Goal: Communication & Community: Answer question/provide support

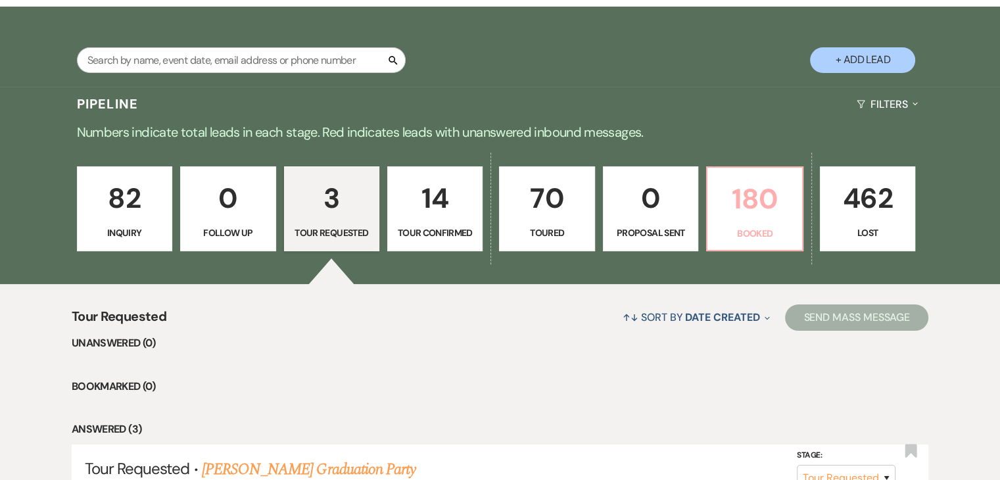
click at [767, 206] on p "180" at bounding box center [754, 199] width 78 height 44
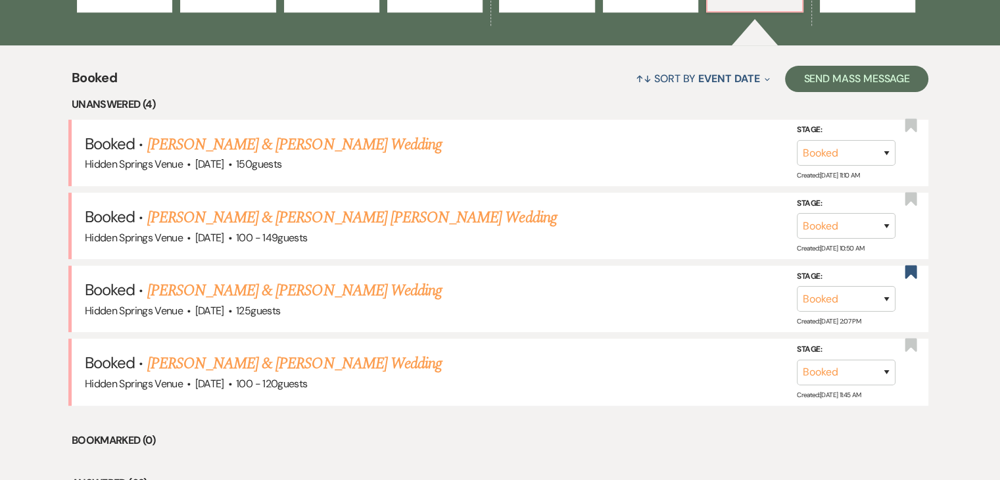
scroll to position [468, 0]
click at [356, 356] on link "[PERSON_NAME] & [PERSON_NAME] Wedding" at bounding box center [294, 363] width 295 height 24
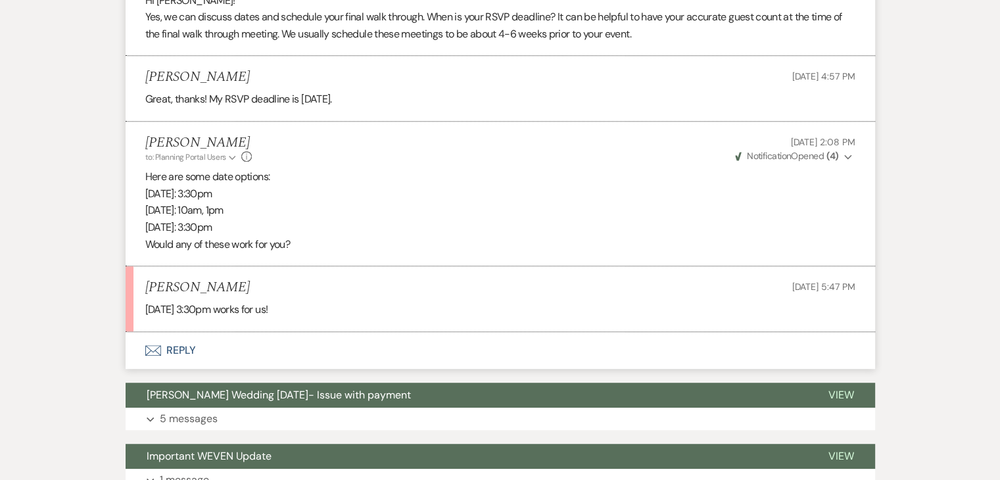
scroll to position [679, 0]
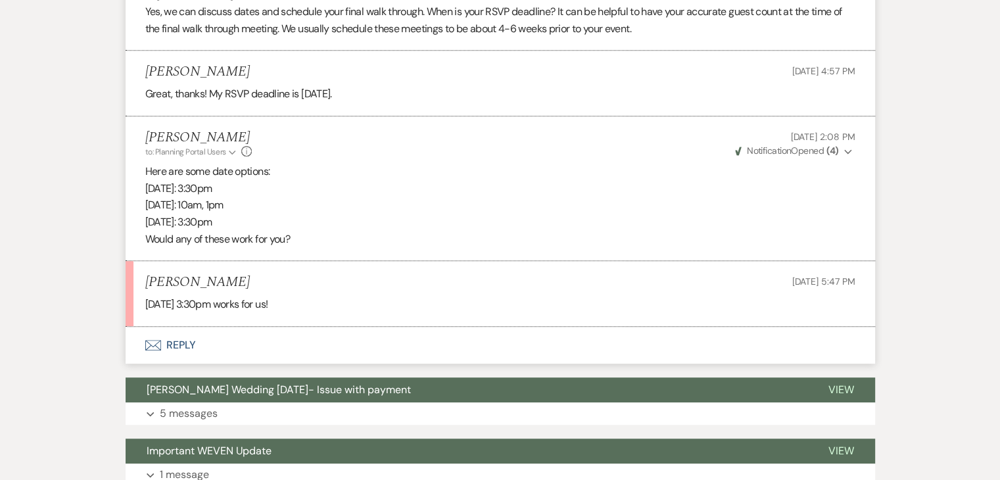
click at [183, 342] on button "Envelope Reply" at bounding box center [501, 345] width 750 height 37
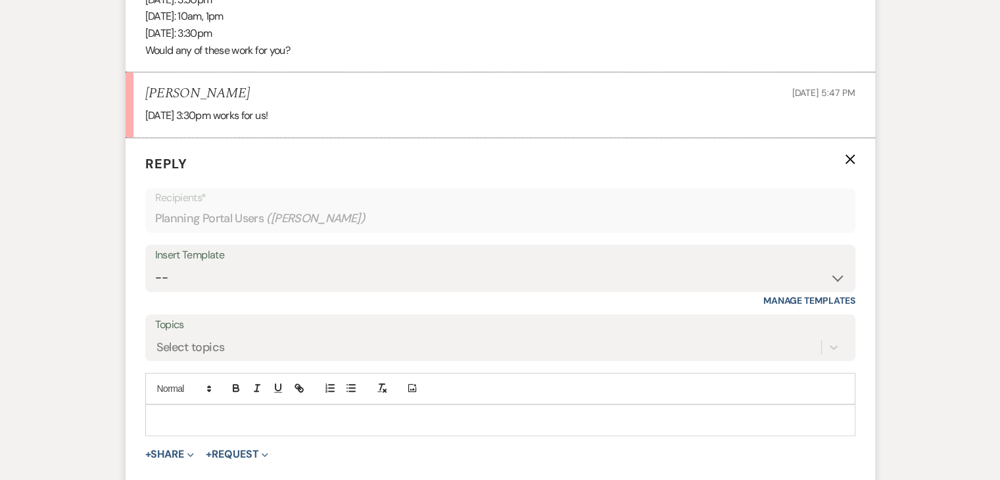
scroll to position [900, 0]
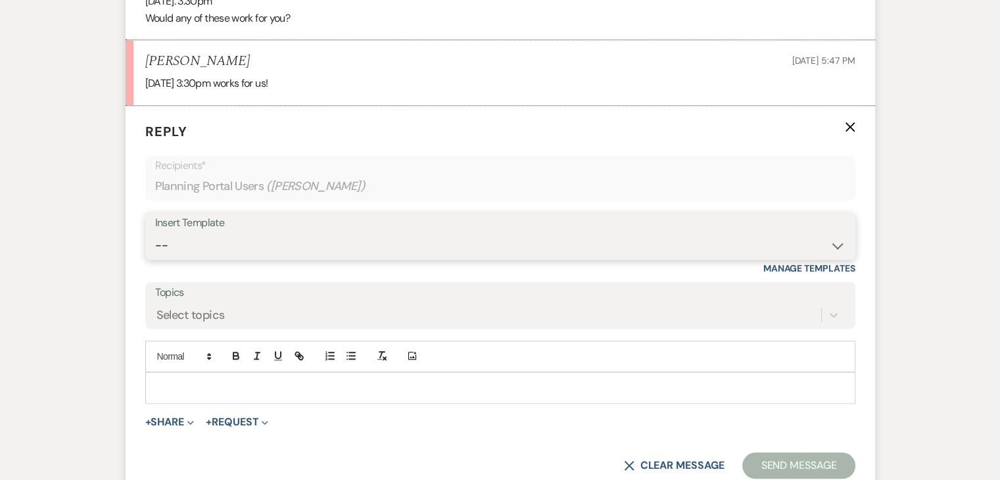
click at [305, 237] on select "-- Initial Inquiry Response Tour Request Response Follow Up Review Email Check-…" at bounding box center [500, 246] width 690 height 26
click at [949, 193] on div "Messages Tasks Payments Vendors Rental Overview Timeline Docs & Files Contacts …" at bounding box center [500, 201] width 1000 height 1733
click at [245, 246] on select "-- Initial Inquiry Response Tour Request Response Follow Up Review Email Check-…" at bounding box center [500, 246] width 690 height 26
select select "5451"
click at [155, 233] on select "-- Initial Inquiry Response Tour Request Response Follow Up Review Email Check-…" at bounding box center [500, 246] width 690 height 26
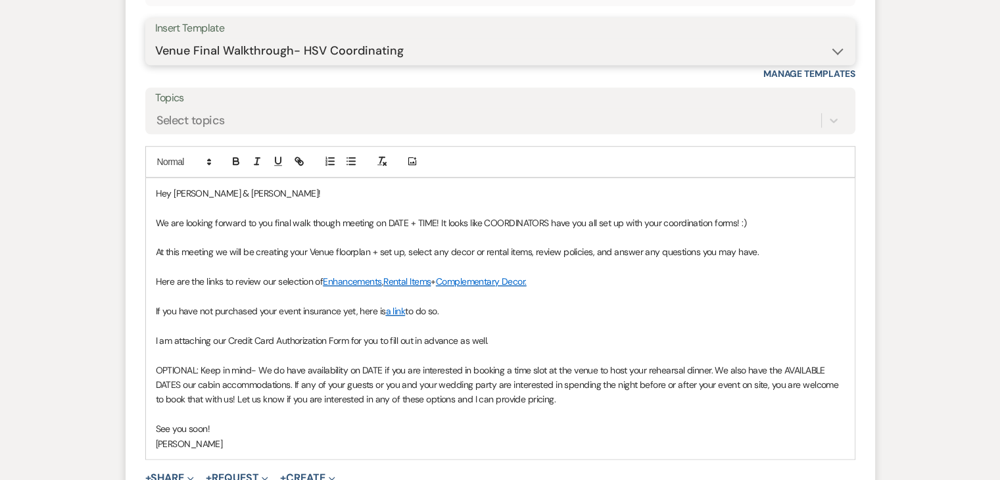
scroll to position [1096, 0]
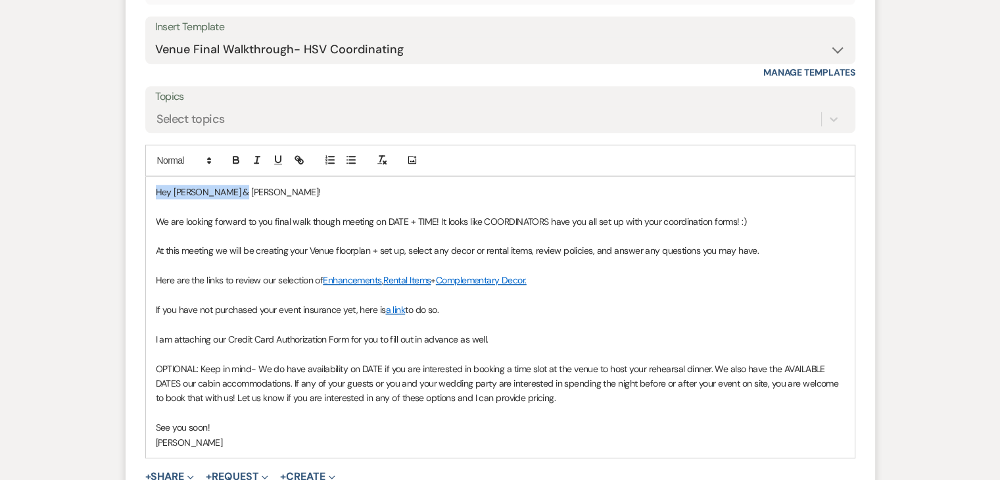
drag, startPoint x: 240, startPoint y: 186, endPoint x: 147, endPoint y: 173, distance: 93.7
click at [147, 173] on div "Add Photo Hey [PERSON_NAME] & [PERSON_NAME]! We are looking forward to you fina…" at bounding box center [500, 302] width 710 height 314
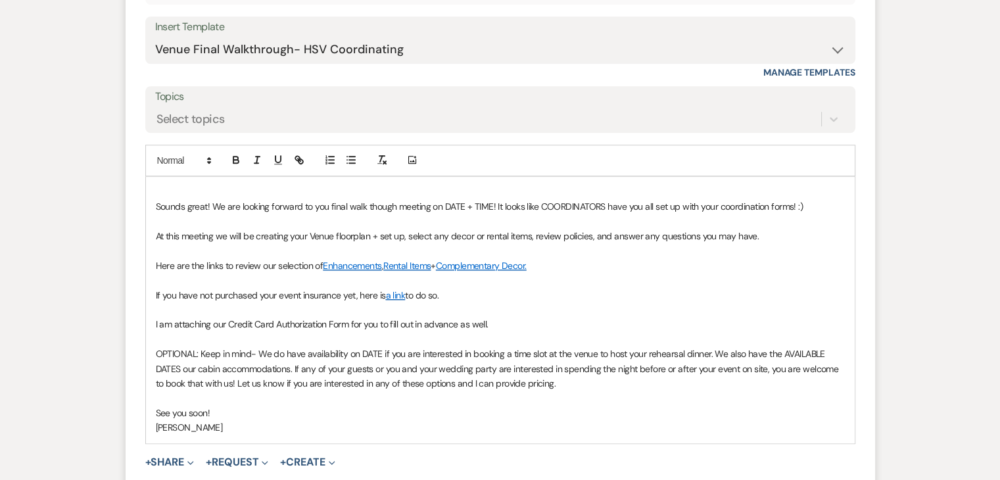
click at [489, 208] on span "Sounds great! We are looking forward to you final walk though meeting on DATE +…" at bounding box center [480, 207] width 648 height 12
drag, startPoint x: 843, startPoint y: 205, endPoint x: 541, endPoint y: 198, distance: 302.6
click at [541, 199] on p "Sounds great! We are looking forward to you final walk though meeting on [DATE]…" at bounding box center [500, 206] width 689 height 14
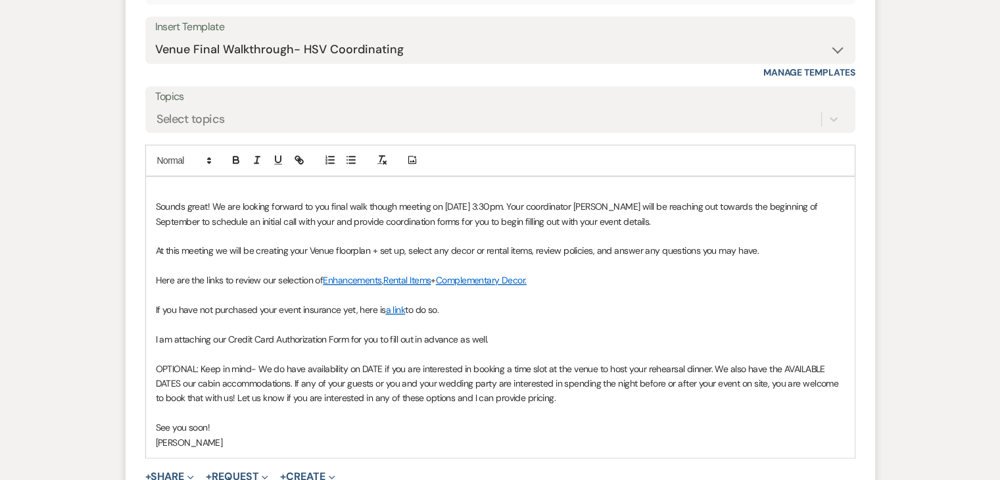
click at [179, 247] on span "At this meeting we will be creating your Venue floorplan + set up, select any d…" at bounding box center [458, 251] width 604 height 12
click at [220, 251] on span "At our Final Walkthrough meeting we will be creating your Venue floorplan + set…" at bounding box center [492, 251] width 673 height 12
click at [223, 251] on span "At our Final Walk through meeting we will be creating your Venue floorplan + se…" at bounding box center [494, 251] width 676 height 12
click at [310, 253] on span "At our Final Walk Through meeting we will be creating your Venue floorplan + se…" at bounding box center [495, 251] width 678 height 12
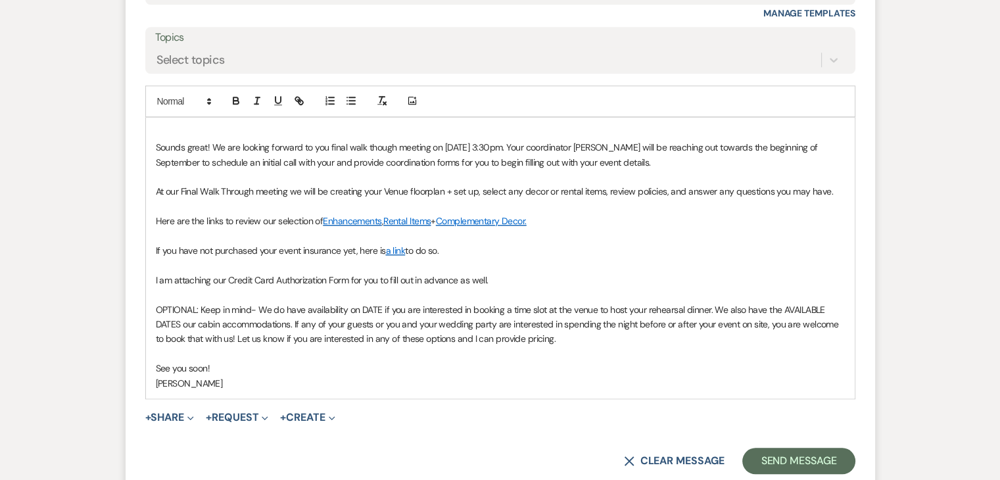
scroll to position [1155, 0]
click at [168, 235] on p at bounding box center [500, 236] width 689 height 14
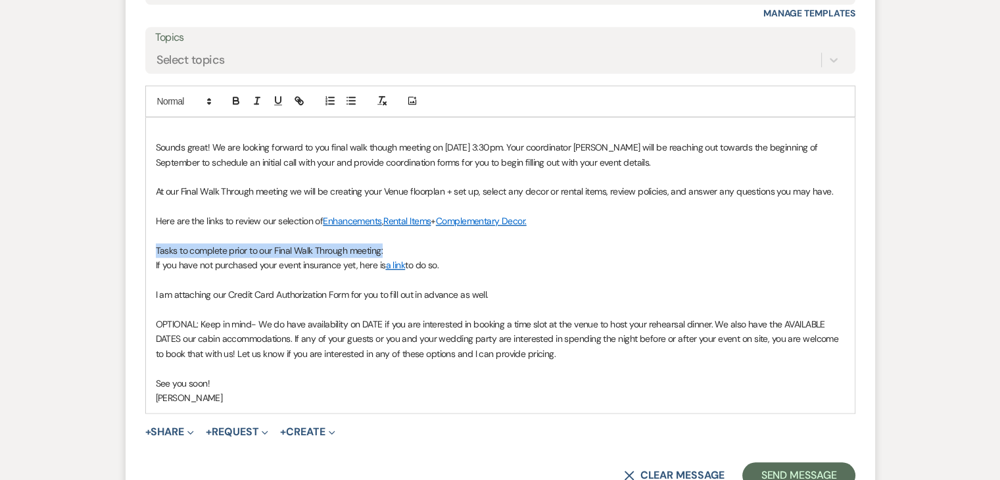
drag, startPoint x: 390, startPoint y: 248, endPoint x: 153, endPoint y: 251, distance: 237.4
click at [153, 251] on div "Sounds great! We are looking forward to you final walk though meeting on [DATE]…" at bounding box center [500, 265] width 709 height 295
click at [274, 95] on icon "button" at bounding box center [278, 101] width 12 height 12
click at [235, 103] on icon "button" at bounding box center [236, 101] width 12 height 12
click at [476, 263] on p "If you have not purchased your event insurance yet, here is a link to do so." at bounding box center [500, 265] width 689 height 14
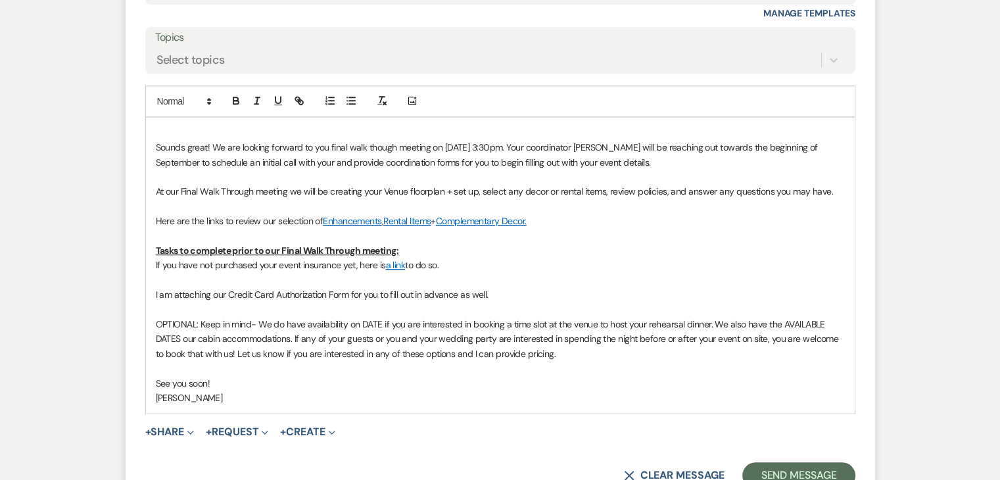
click at [156, 262] on span "If you have not purchased your event insurance yet, here is" at bounding box center [271, 265] width 230 height 12
click at [154, 292] on div "Sounds great! We are looking forward to you final walk though meeting on [DATE]…" at bounding box center [500, 265] width 709 height 295
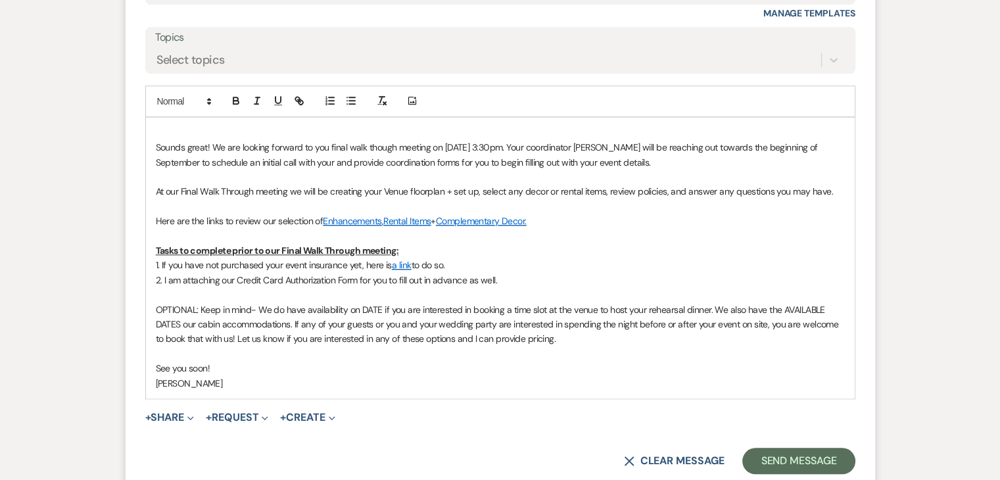
click at [506, 275] on p "2. I am attaching our Credit Card Authorization Form for you to fill out in adv…" at bounding box center [500, 280] width 689 height 14
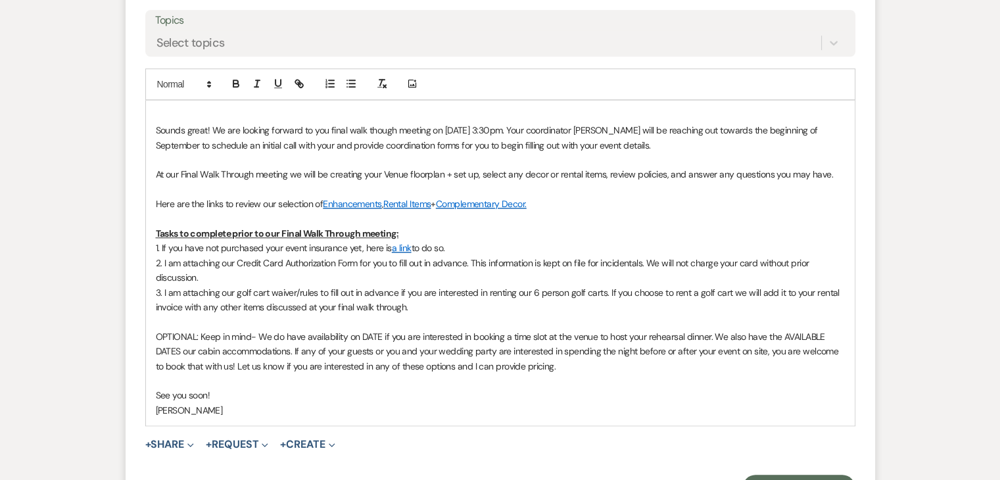
scroll to position [1173, 0]
drag, startPoint x: 199, startPoint y: 335, endPoint x: 140, endPoint y: 335, distance: 59.2
click at [140, 335] on form "Reply X Draft Recipients* Planning Portal Users ( Madison [PERSON_NAME] ) Inser…" at bounding box center [501, 175] width 750 height 684
click at [336, 332] on span "Keep in mind- We do have availability on DATE if you are interested in booking …" at bounding box center [493, 350] width 675 height 41
click at [734, 334] on span "Keep in mind- We do have availability [DATE][DATE] if you are interested in boo…" at bounding box center [499, 350] width 687 height 41
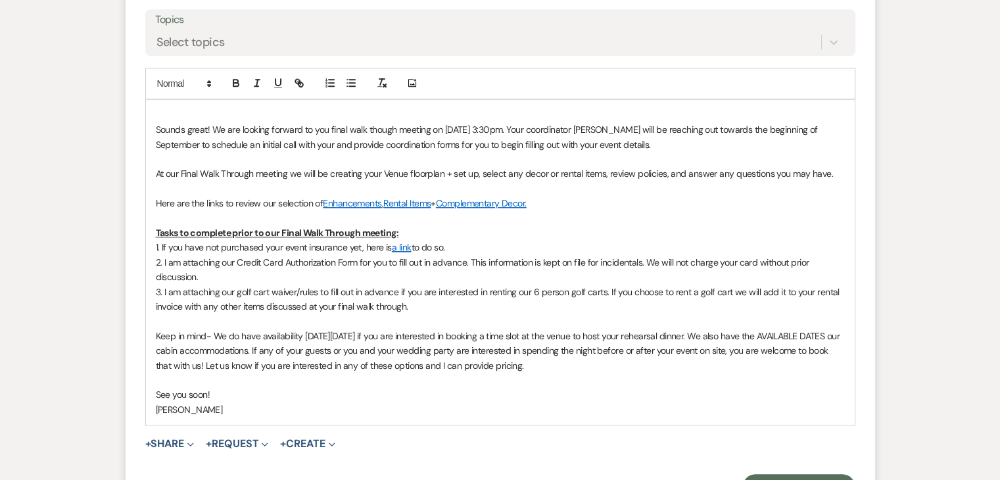
click at [178, 345] on span "Keep in mind- We do have availability [DATE][DATE] if you are interested in boo…" at bounding box center [499, 350] width 687 height 41
drag, startPoint x: 179, startPoint y: 347, endPoint x: 802, endPoint y: 336, distance: 622.8
click at [802, 336] on span "Keep in mind- We do have availability [DATE][DATE] if you are interested in boo…" at bounding box center [499, 350] width 687 height 41
drag, startPoint x: 708, startPoint y: 364, endPoint x: 377, endPoint y: 356, distance: 330.2
click at [377, 356] on p "Keep in mind- We do have availability [DATE][DATE] if you are interested in boo…" at bounding box center [500, 351] width 689 height 44
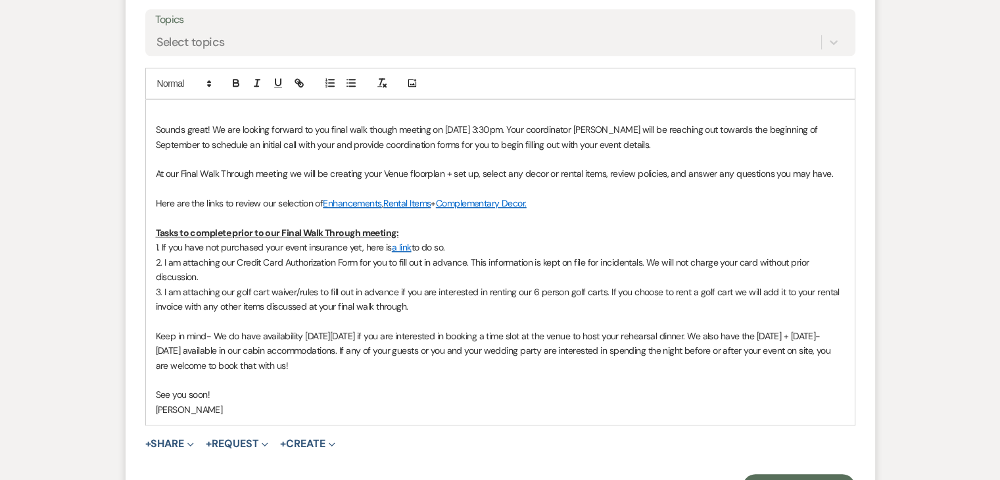
click at [731, 332] on span "Keep in mind- We do have availability [DATE][DATE] if you are interested in boo…" at bounding box center [494, 350] width 677 height 41
click at [648, 362] on p "Keep in mind- We do have availability [DATE][DATE] if you are interested in boo…" at bounding box center [500, 351] width 689 height 44
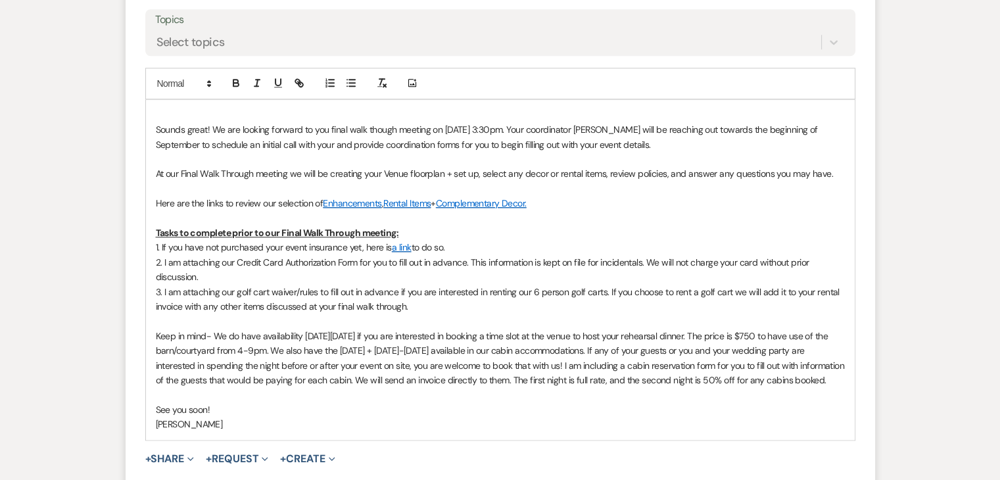
click at [492, 402] on p at bounding box center [500, 394] width 689 height 14
click at [153, 247] on div "Sounds great! We are looking forward to you final walk though meeting on [DATE]…" at bounding box center [500, 270] width 709 height 340
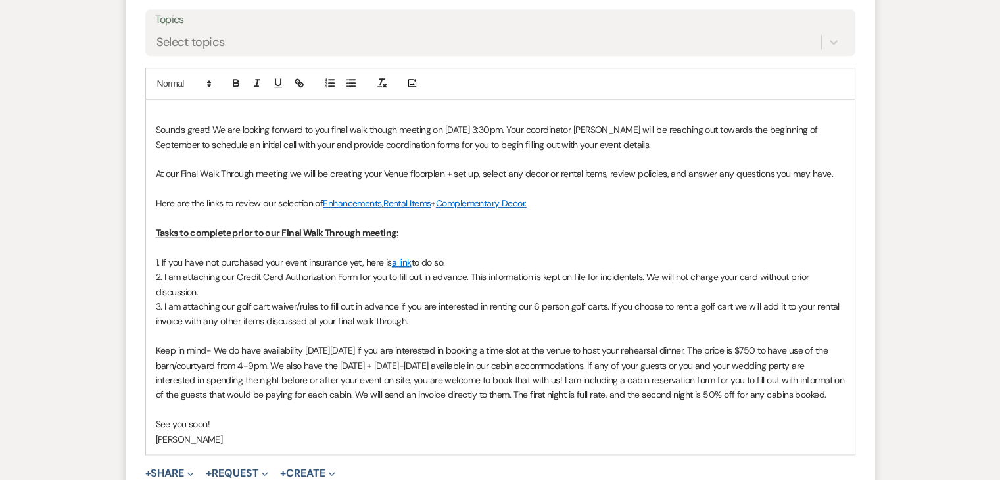
click at [157, 278] on span "2. I am attaching our Credit Card Authorization Form for you to fill out in adv…" at bounding box center [484, 284] width 656 height 26
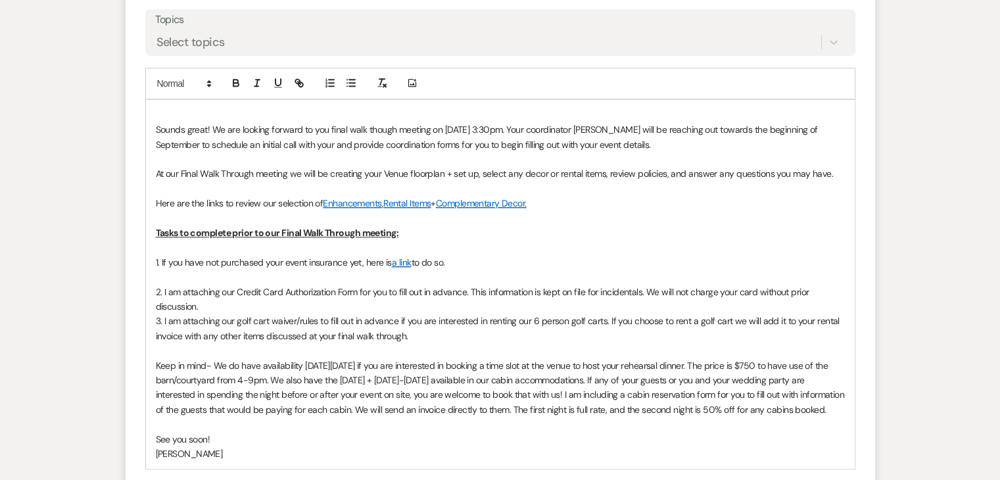
click at [154, 318] on div "Sounds great! We are looking forward to you final walk though meeting on [DATE]…" at bounding box center [500, 284] width 709 height 369
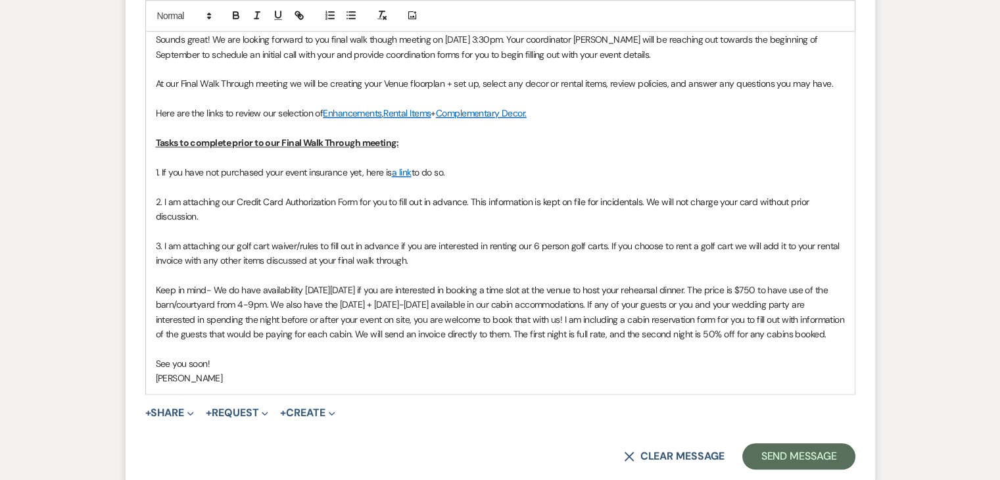
scroll to position [1262, 0]
click at [827, 316] on span "Keep in mind- We do have availability [DATE][DATE] if you are interested in boo…" at bounding box center [501, 313] width 691 height 56
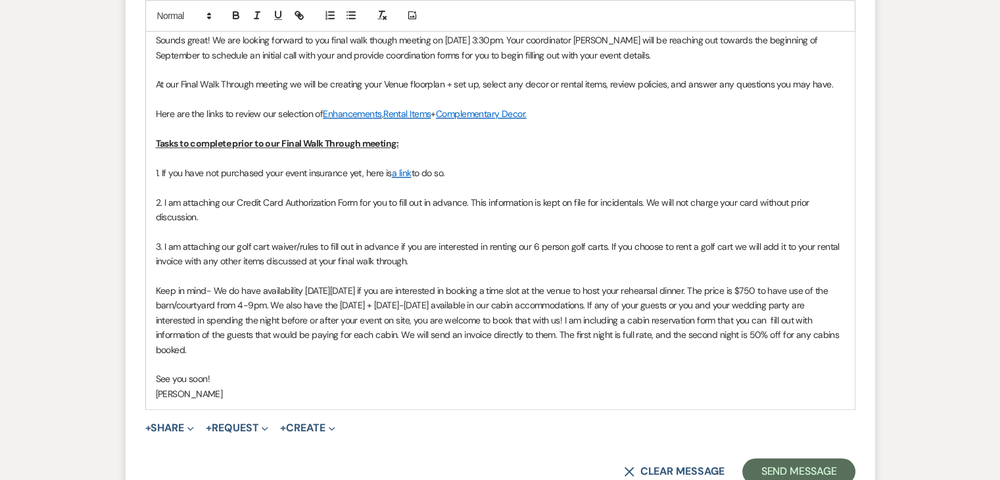
click at [481, 335] on span "Keep in mind- We do have availability [DATE][DATE] if you are interested in boo…" at bounding box center [499, 320] width 686 height 71
click at [152, 286] on div "Sounds great! We are looking forward to you final walk though meeting on [DATE]…" at bounding box center [500, 210] width 709 height 399
click at [281, 357] on p at bounding box center [500, 364] width 689 height 14
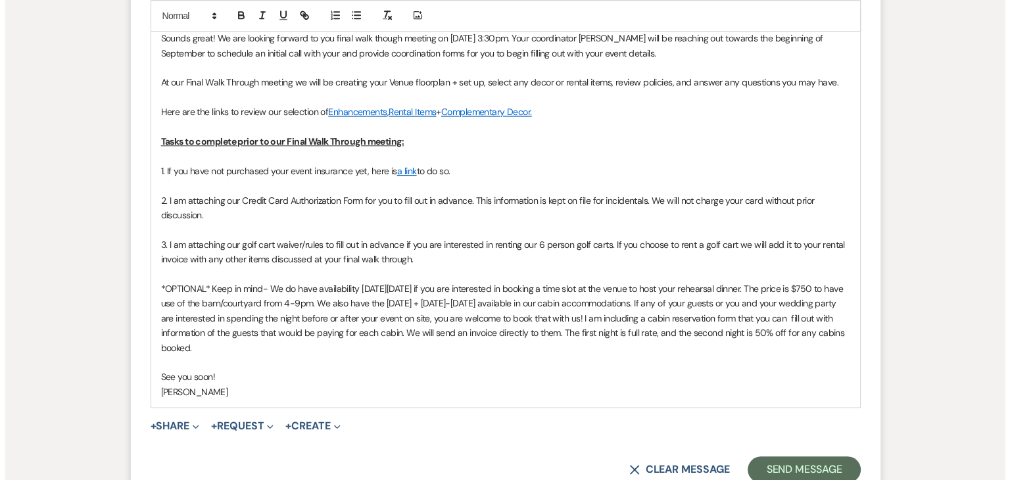
scroll to position [1265, 0]
click at [556, 349] on p "*OPTIONAL* Keep in mind- We do have availability [DATE][DATE] if you are intere…" at bounding box center [500, 318] width 689 height 74
click at [187, 425] on button "+ Share Expand" at bounding box center [169, 425] width 49 height 11
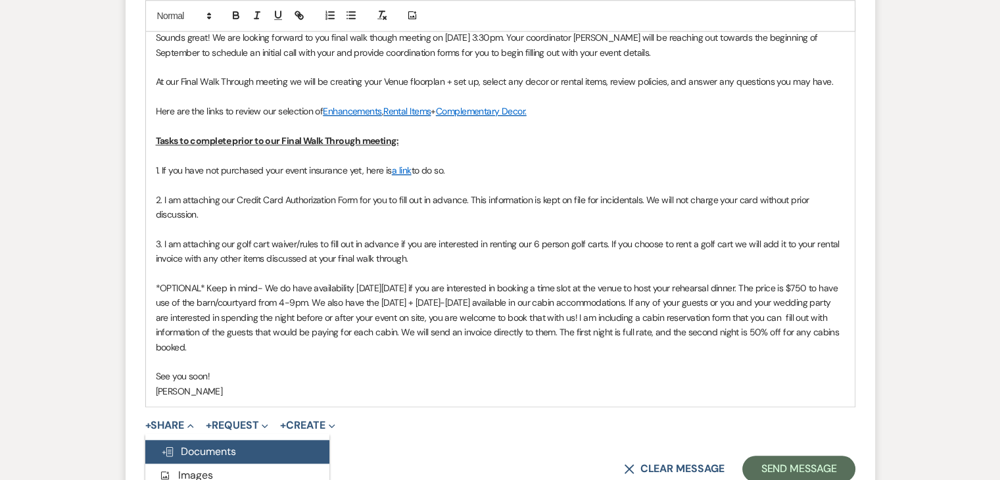
click at [202, 445] on span "Doc Upload Documents" at bounding box center [198, 452] width 75 height 14
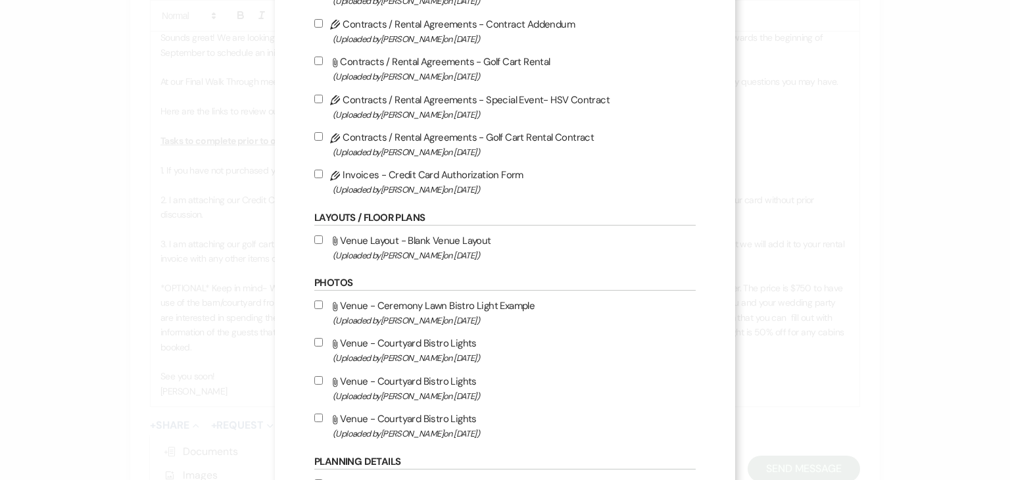
scroll to position [301, 0]
click at [315, 174] on input "Pencil Invoices - Credit Card Authorization Form (Uploaded by [PERSON_NAME] on …" at bounding box center [318, 172] width 9 height 9
checkbox input "true"
click at [314, 136] on input "Pencil Contracts / Rental Agreements - Golf Cart Rental Contract (Uploaded by […" at bounding box center [318, 135] width 9 height 9
checkbox input "true"
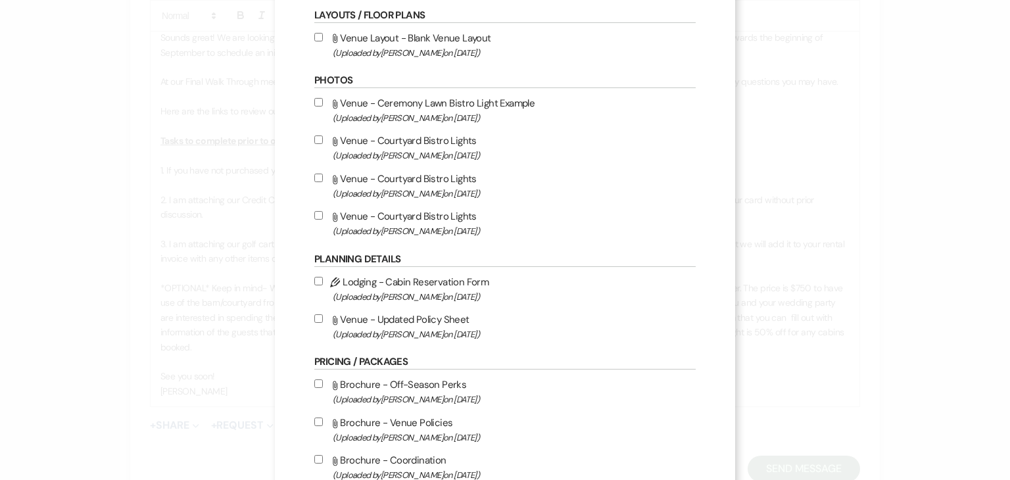
scroll to position [502, 0]
click at [314, 280] on input "Pencil Lodging - Cabin Reservation Form (Uploaded by [PERSON_NAME] on [DATE] )" at bounding box center [318, 281] width 9 height 9
checkbox input "true"
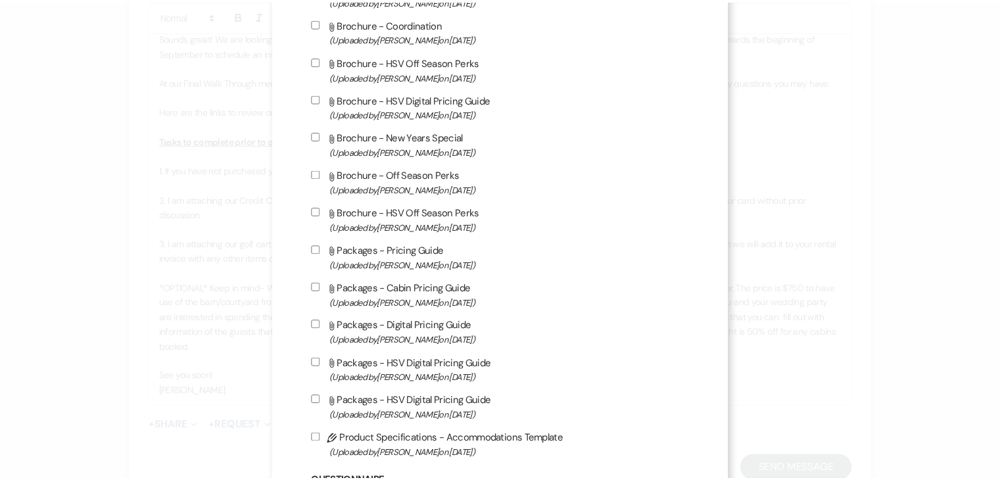
scroll to position [1393, 0]
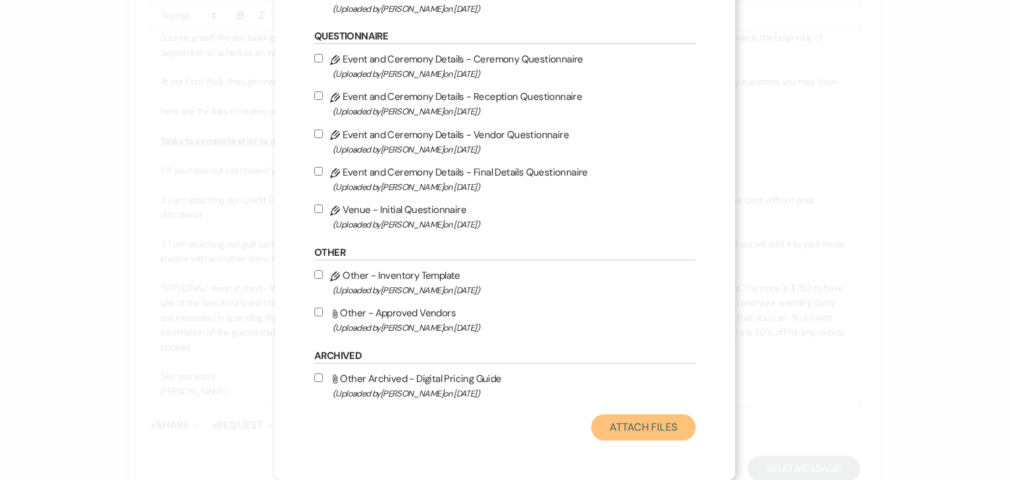
click at [629, 429] on button "Attach Files" at bounding box center [643, 427] width 105 height 26
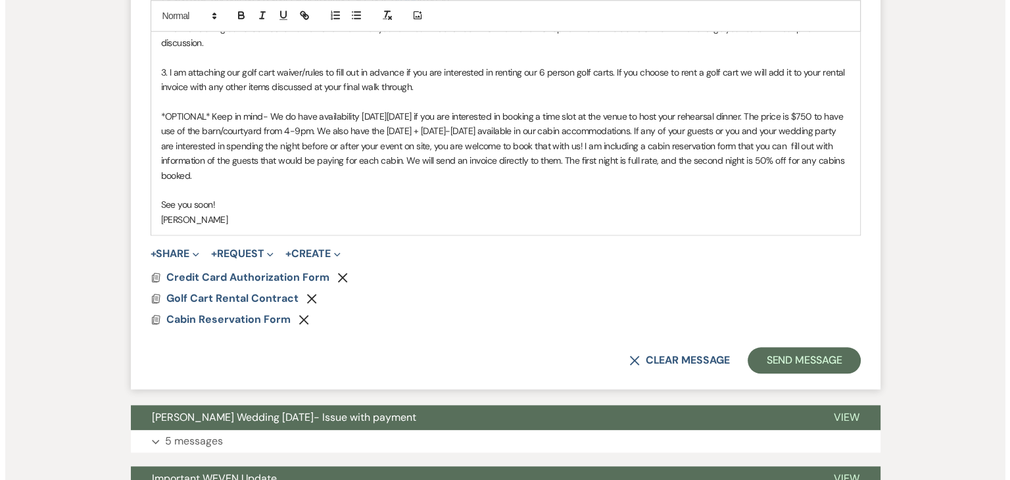
scroll to position [1467, 0]
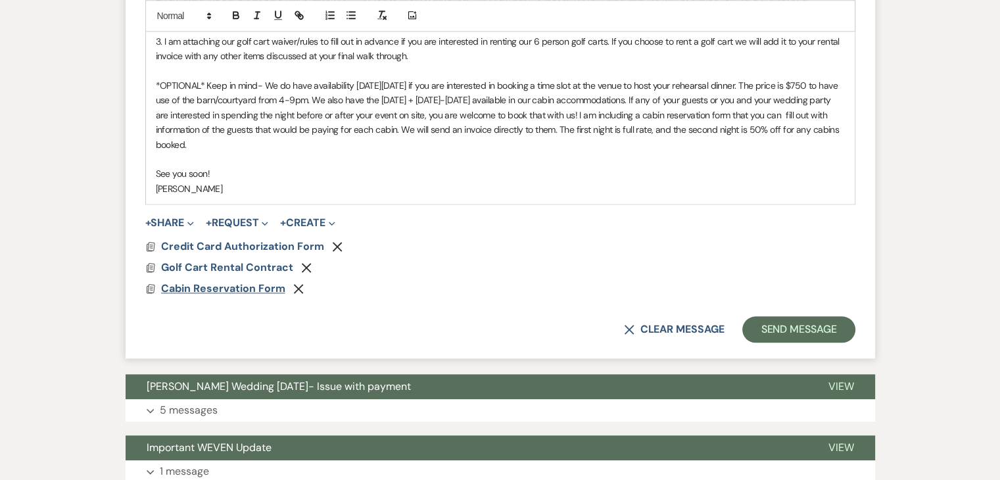
click at [249, 283] on span "Cabin Reservation Form" at bounding box center [223, 288] width 124 height 14
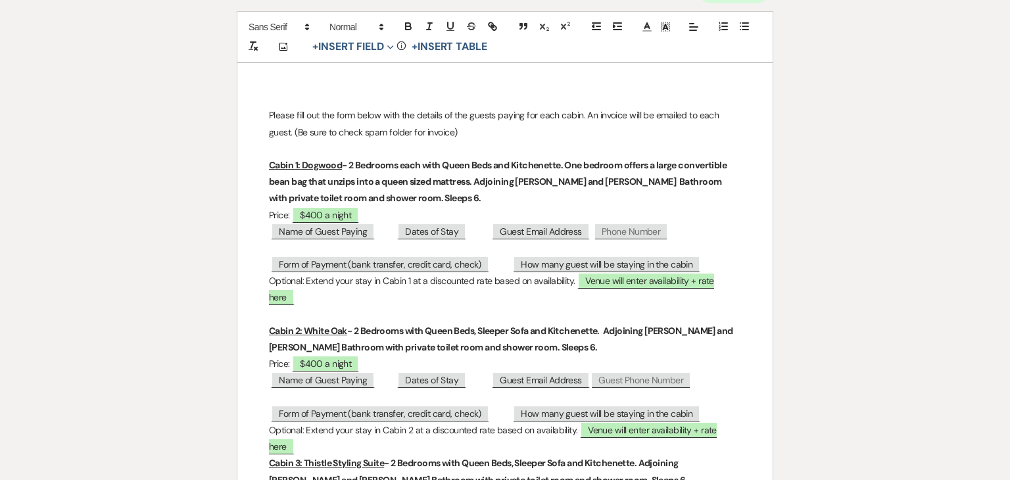
scroll to position [206, 0]
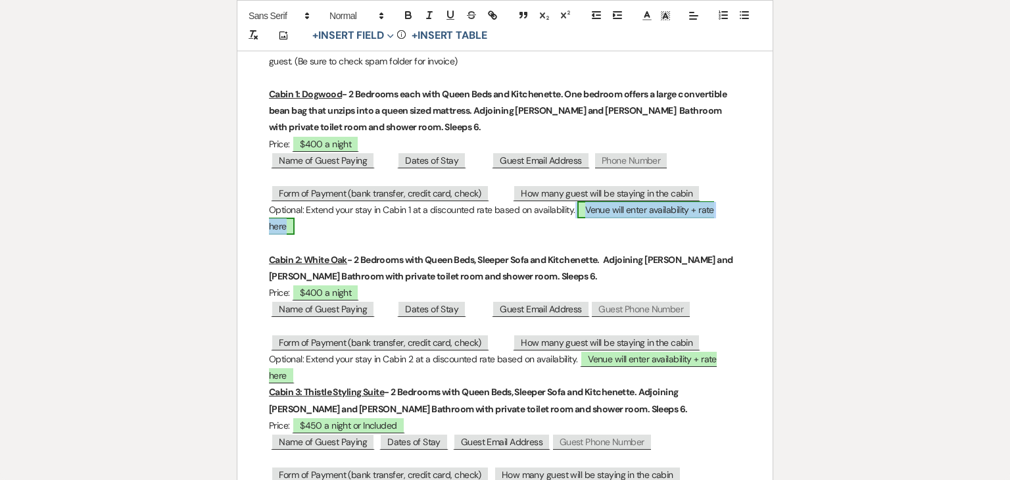
click at [600, 215] on span "Venue will enter availability + rate here" at bounding box center [491, 218] width 445 height 34
select select "owner"
select select "Name"
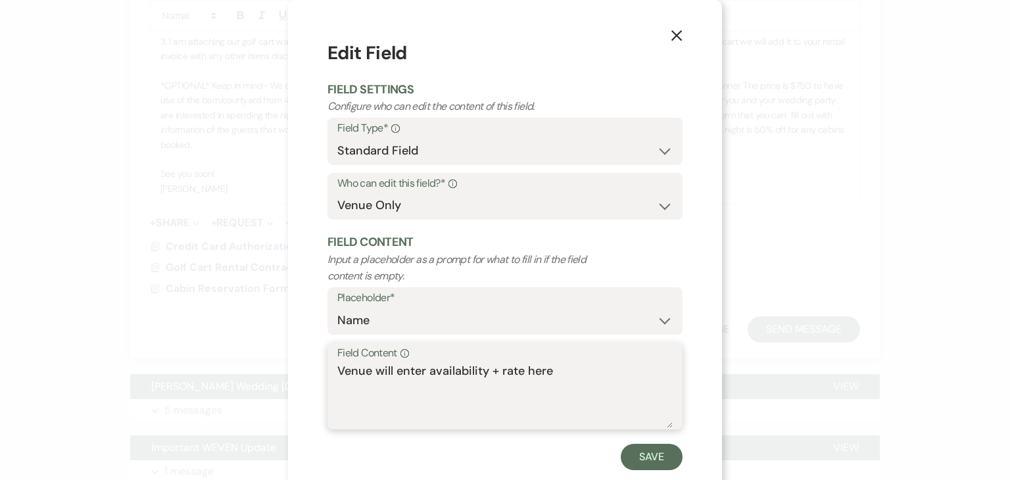
drag, startPoint x: 560, startPoint y: 372, endPoint x: 286, endPoint y: 359, distance: 273.9
click at [288, 359] on div "X Edit Field Field Settings Configure who can edit the content of this field. F…" at bounding box center [505, 255] width 434 height 510
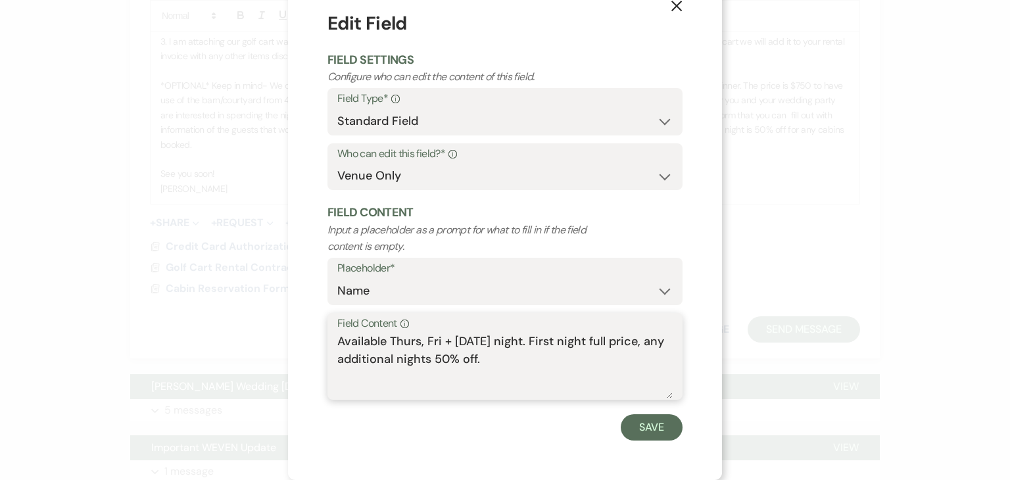
scroll to position [29, 0]
drag, startPoint x: 504, startPoint y: 355, endPoint x: 318, endPoint y: 335, distance: 187.2
click at [318, 335] on div "X Edit Field Field Settings Configure who can edit the content of this field. F…" at bounding box center [505, 226] width 434 height 510
type textarea "Available Thurs, Fri + [DATE] night. First night full price, any additional nig…"
click at [625, 431] on button "Save" at bounding box center [652, 428] width 62 height 26
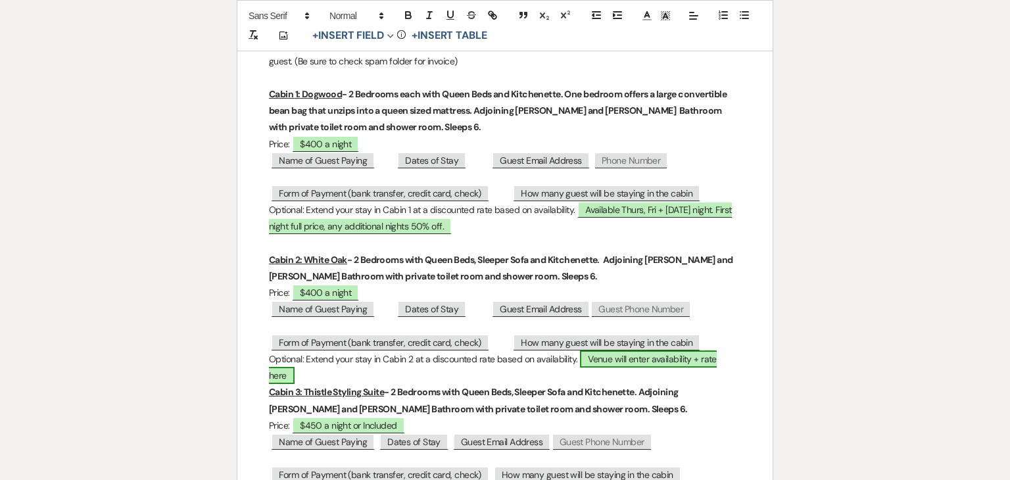
click at [637, 355] on span "Venue will enter availability + rate here" at bounding box center [493, 368] width 448 height 34
select select "owner"
select select "Name"
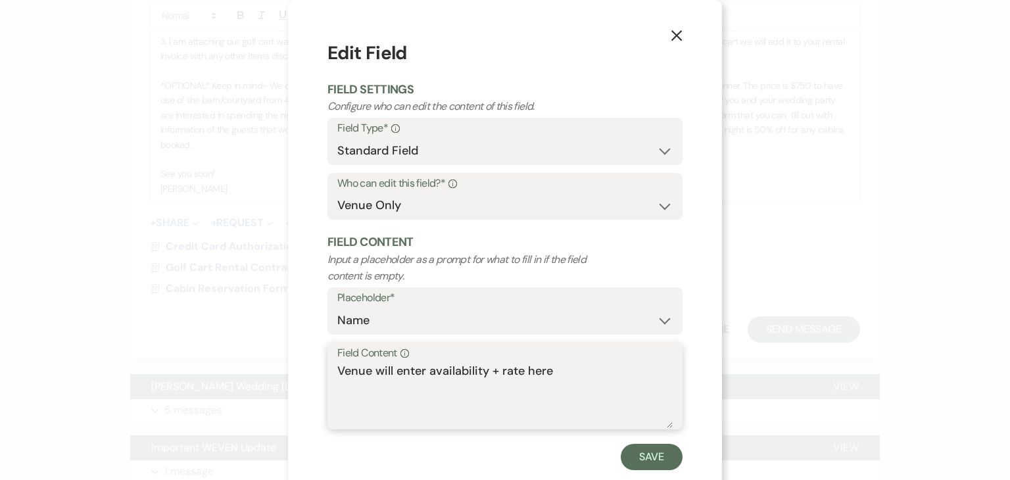
drag, startPoint x: 554, startPoint y: 368, endPoint x: 284, endPoint y: 362, distance: 269.7
click at [288, 362] on div "X Edit Field Field Settings Configure who can edit the content of this field. F…" at bounding box center [505, 255] width 434 height 510
click at [347, 377] on textarea "Field Content Info" at bounding box center [504, 395] width 335 height 66
paste textarea "Available Thurs, Fri + [DATE] night. First night full price, any additional nig…"
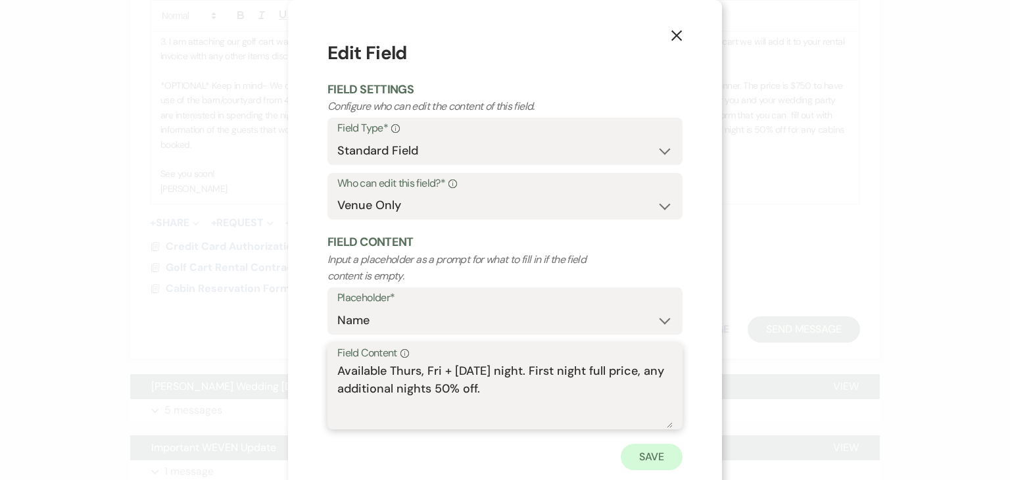
type textarea "Available Thurs, Fri + [DATE] night. First night full price, any additional nig…"
click at [648, 453] on button "Save" at bounding box center [652, 457] width 62 height 26
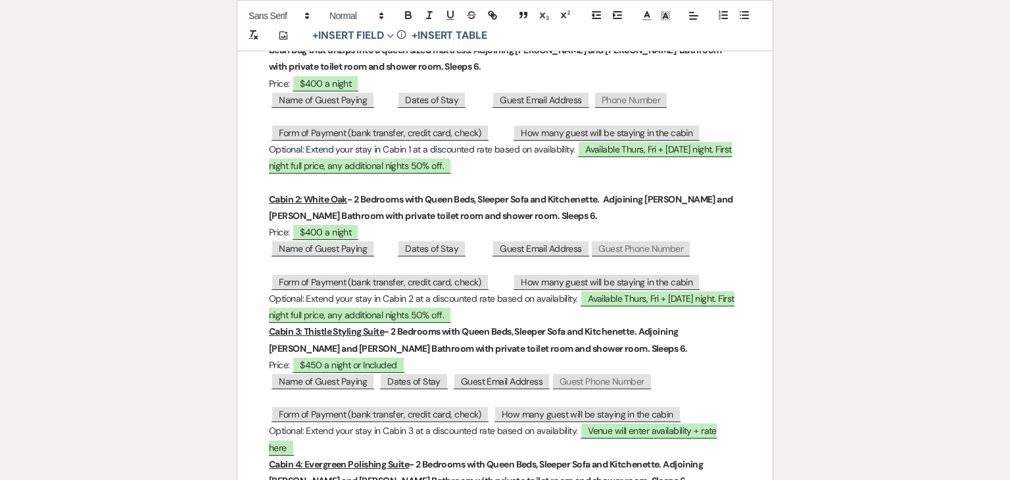
scroll to position [266, 0]
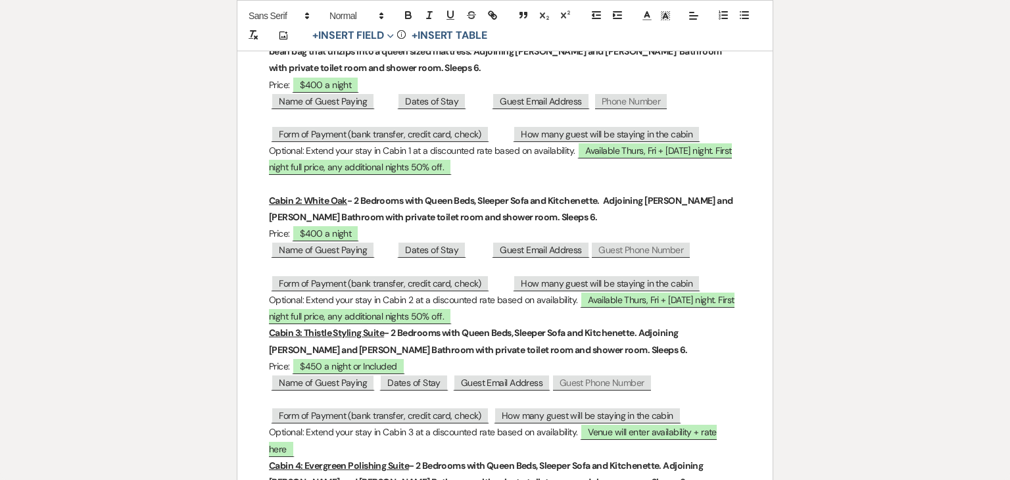
click at [269, 331] on u "Cabin 3: Thistle Styling Suite" at bounding box center [326, 333] width 115 height 12
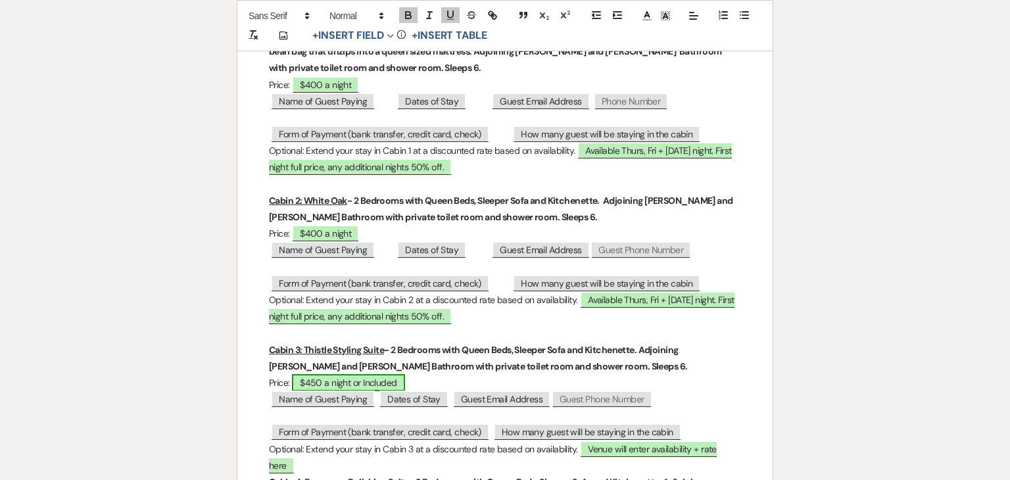
click at [364, 379] on span "$450 a night or Included" at bounding box center [348, 382] width 113 height 17
select select "owner"
select select "Name"
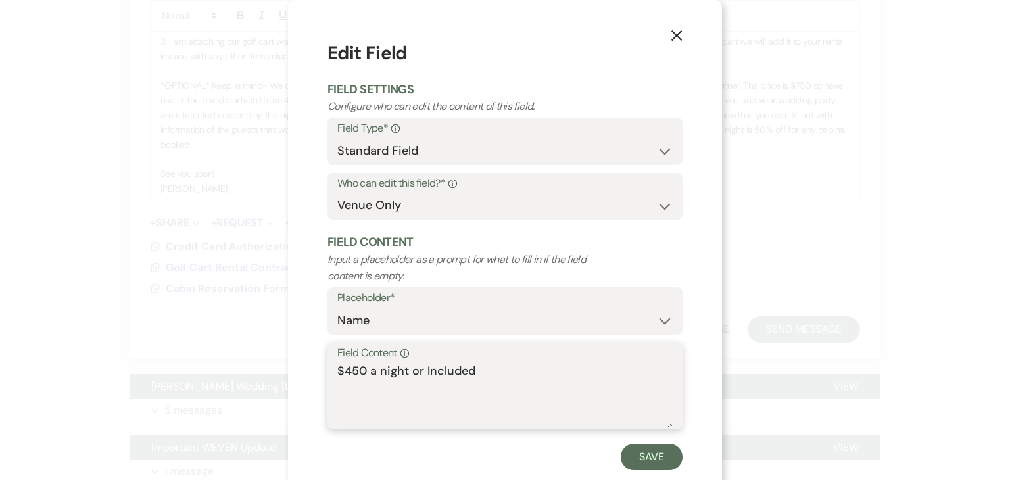
click at [492, 370] on textarea "$450 a night or Included" at bounding box center [504, 395] width 335 height 66
type textarea "$450 a night (Included for Day Use [DATE])"
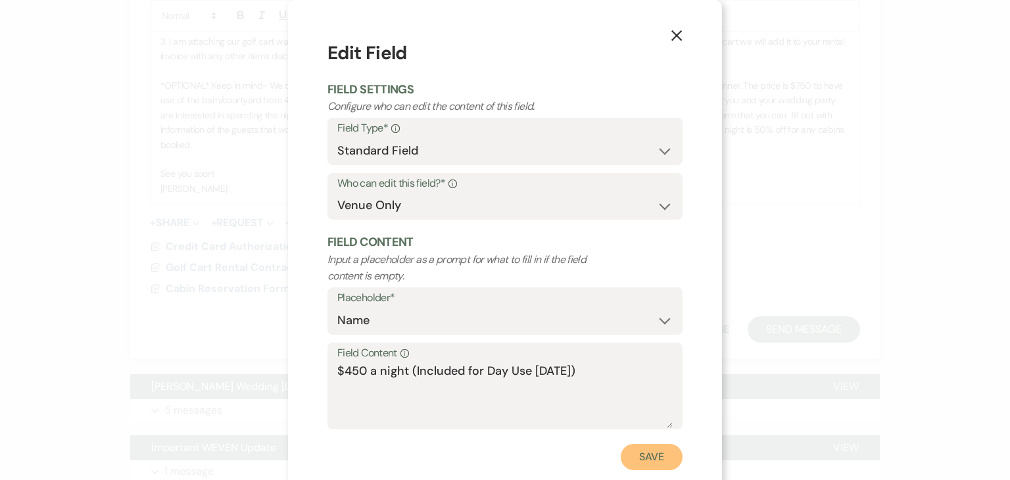
click at [637, 464] on button "Save" at bounding box center [652, 457] width 62 height 26
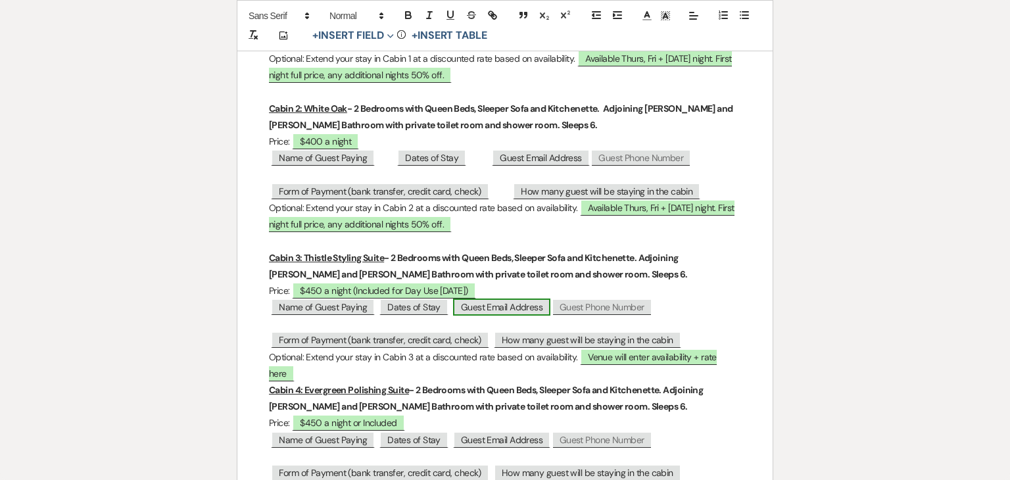
scroll to position [376, 0]
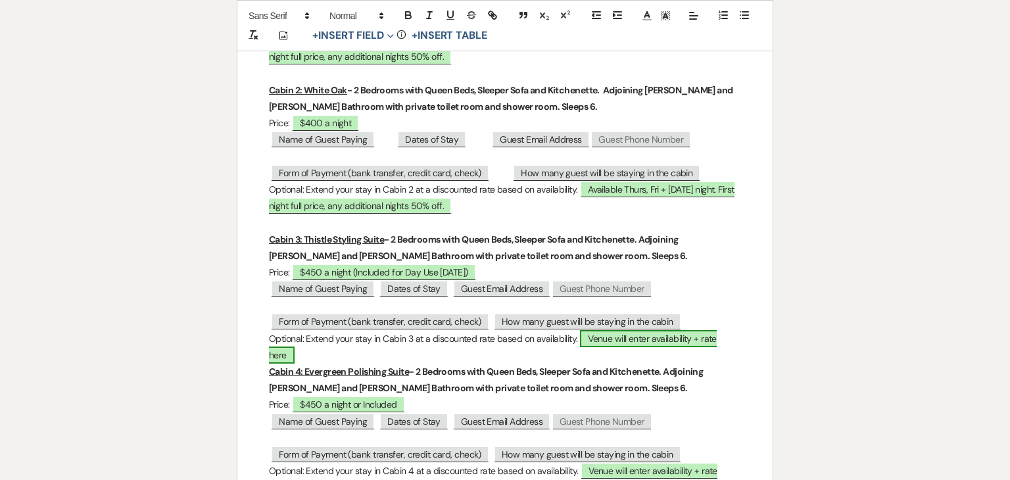
click at [608, 341] on span "Venue will enter availability + rate here" at bounding box center [493, 347] width 448 height 34
select select "owner"
select select "Name"
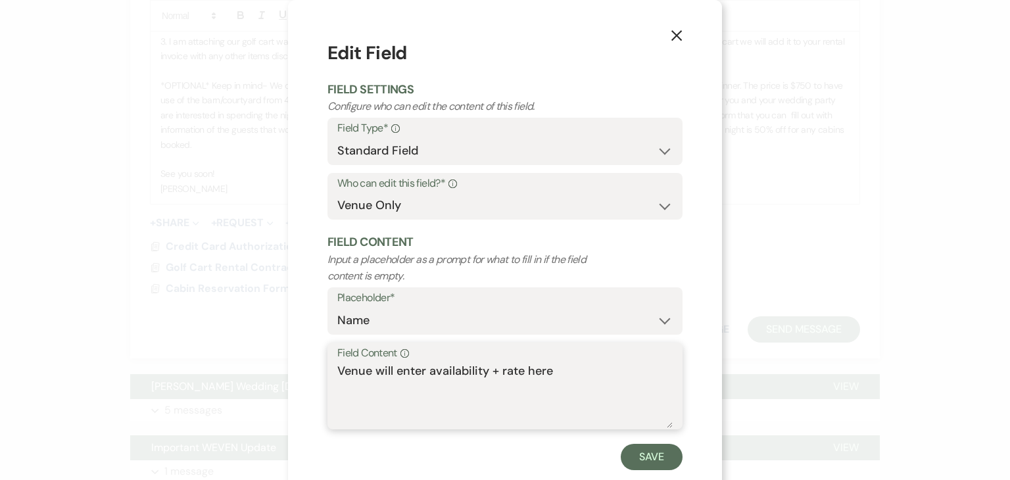
drag, startPoint x: 567, startPoint y: 379, endPoint x: 276, endPoint y: 377, distance: 291.3
click at [276, 377] on div "X Edit Field Field Settings Configure who can edit the content of this field. F…" at bounding box center [505, 240] width 1010 height 480
paste textarea "Available Thurs, Fri + [DATE] night. First night full price, any additional nig…"
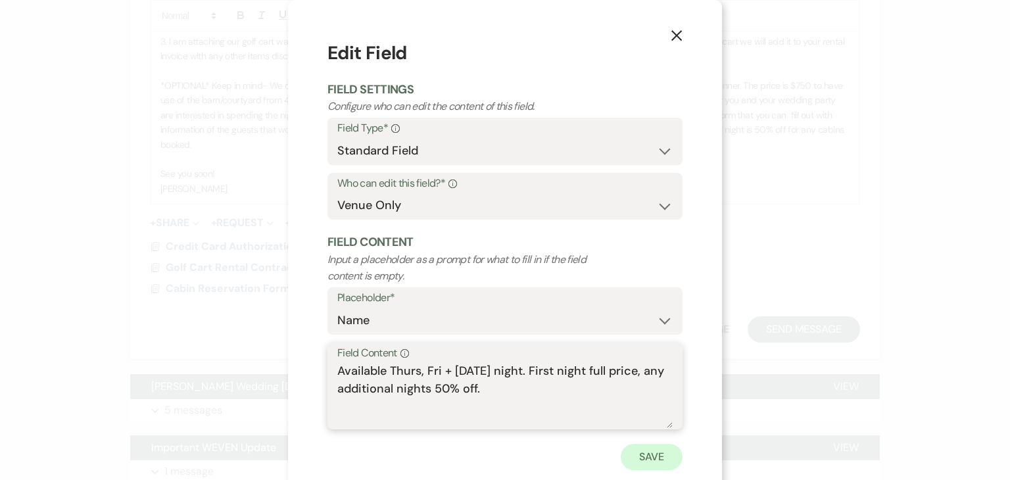
type textarea "Available Thurs, Fri + [DATE] night. First night full price, any additional nig…"
click at [654, 463] on button "Save" at bounding box center [652, 457] width 62 height 26
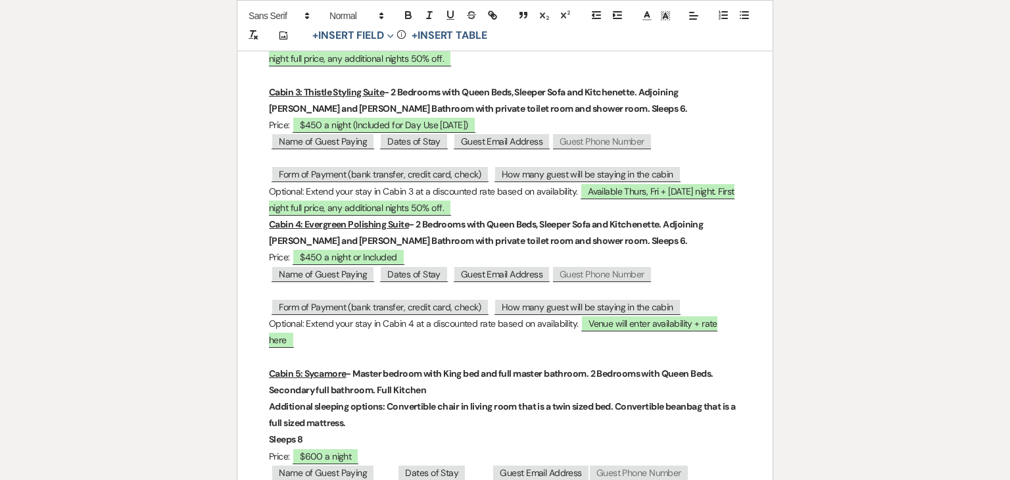
scroll to position [529, 0]
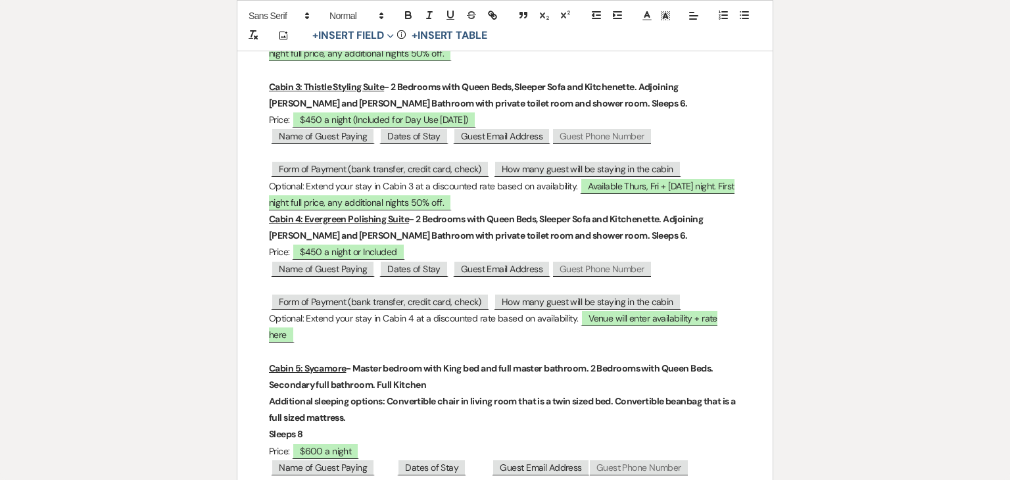
click at [266, 218] on div "Please fill out the form below with the details of the guests paying for each c…" at bounding box center [504, 320] width 535 height 1300
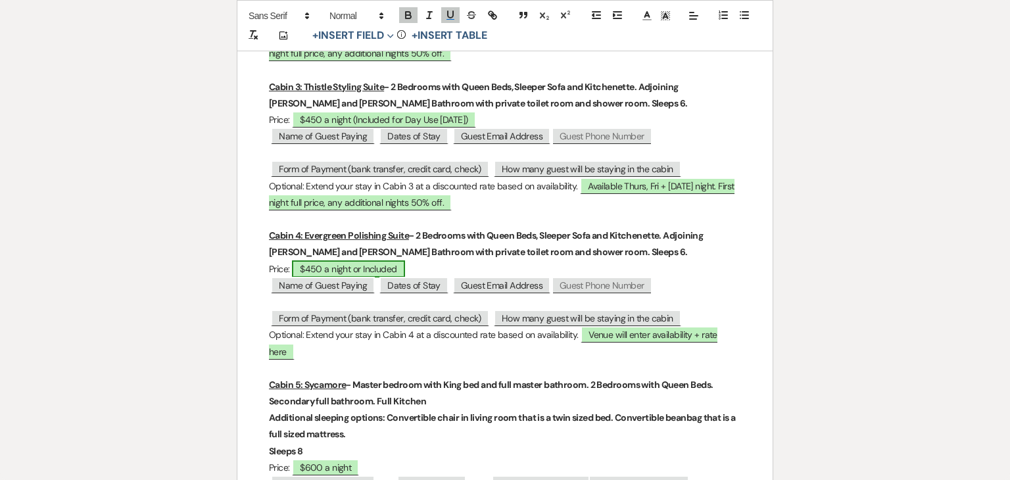
click at [383, 266] on span "$450 a night or Included" at bounding box center [348, 268] width 113 height 17
select select "owner"
select select "Name"
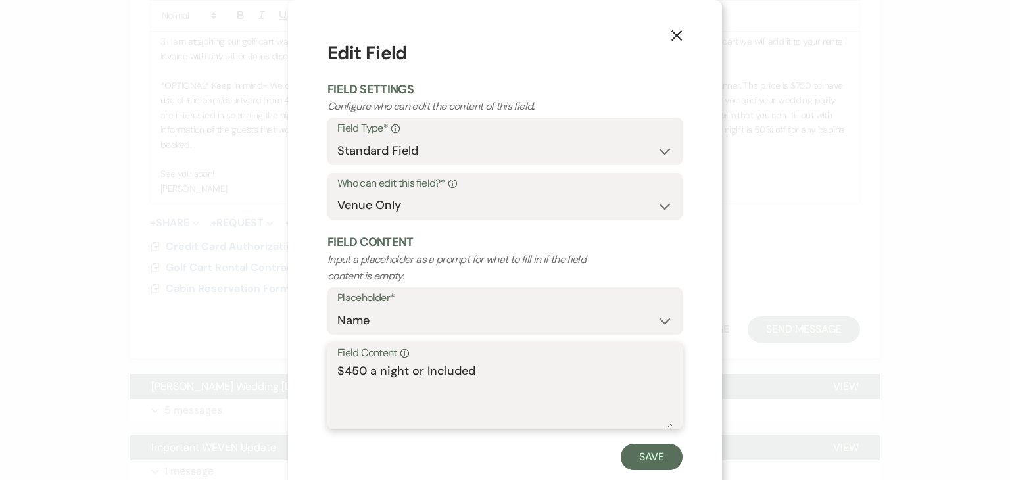
drag, startPoint x: 477, startPoint y: 368, endPoint x: 408, endPoint y: 368, distance: 69.0
click at [408, 368] on textarea "$450 a night or Included" at bounding box center [504, 395] width 335 height 66
type textarea "$450 a night (Included for Day Use [DATE])"
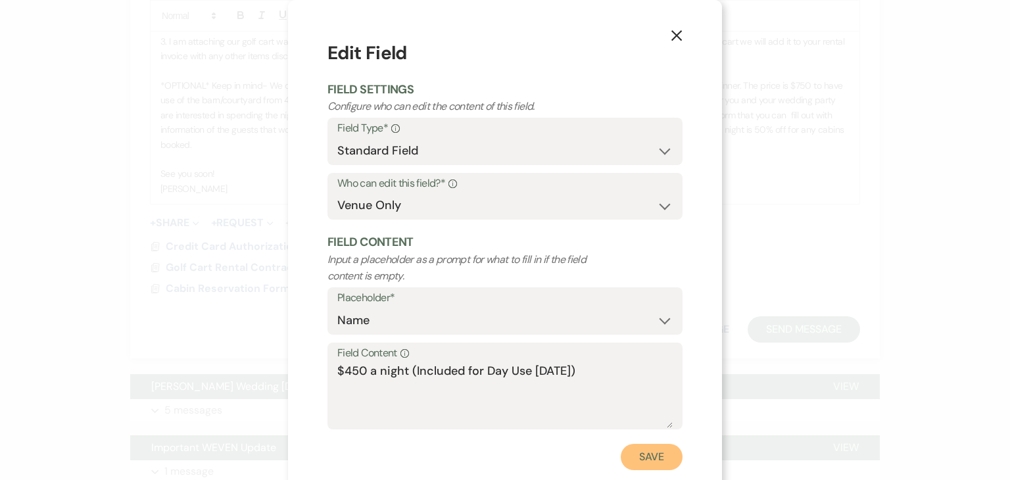
click at [652, 463] on button "Save" at bounding box center [652, 457] width 62 height 26
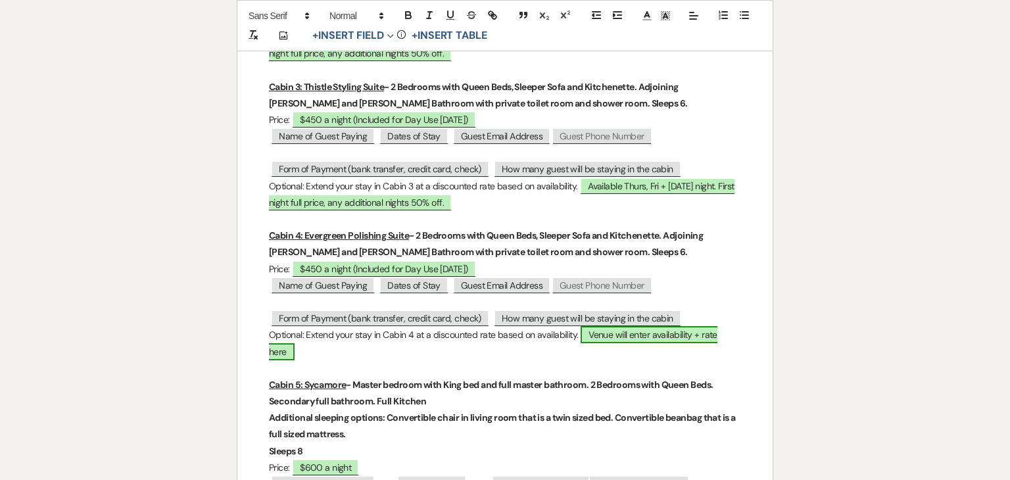
click at [617, 335] on span "Venue will enter availability + rate here" at bounding box center [493, 343] width 448 height 34
select select "owner"
select select "Name"
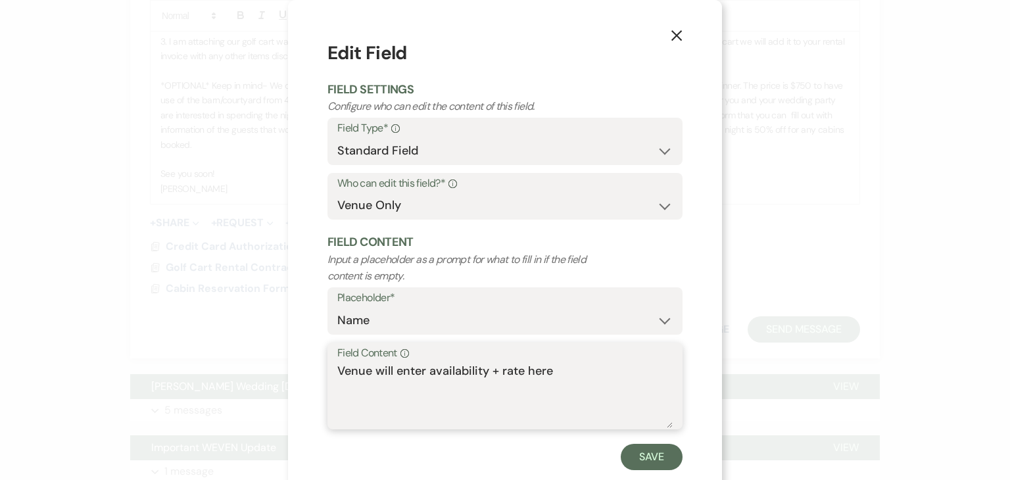
drag, startPoint x: 566, startPoint y: 372, endPoint x: 316, endPoint y: 356, distance: 251.0
click at [316, 356] on div "X Edit Field Field Settings Configure who can edit the content of this field. F…" at bounding box center [505, 255] width 434 height 510
click at [352, 370] on textarea "Field Content Info" at bounding box center [504, 395] width 335 height 66
paste textarea "Available Thurs, Fri + [DATE] night. First night full price, any additional nig…"
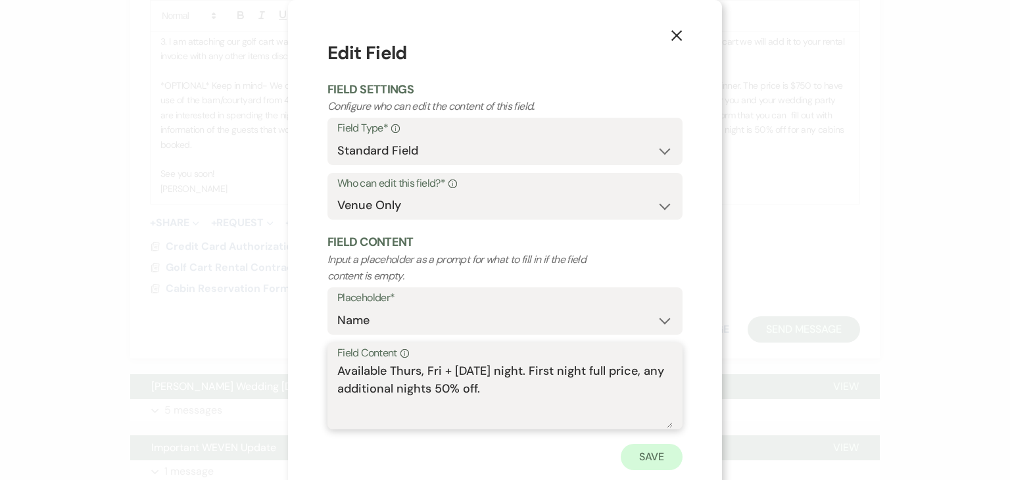
type textarea "Available Thurs, Fri + [DATE] night. First night full price, any additional nig…"
click at [652, 451] on button "Save" at bounding box center [652, 457] width 62 height 26
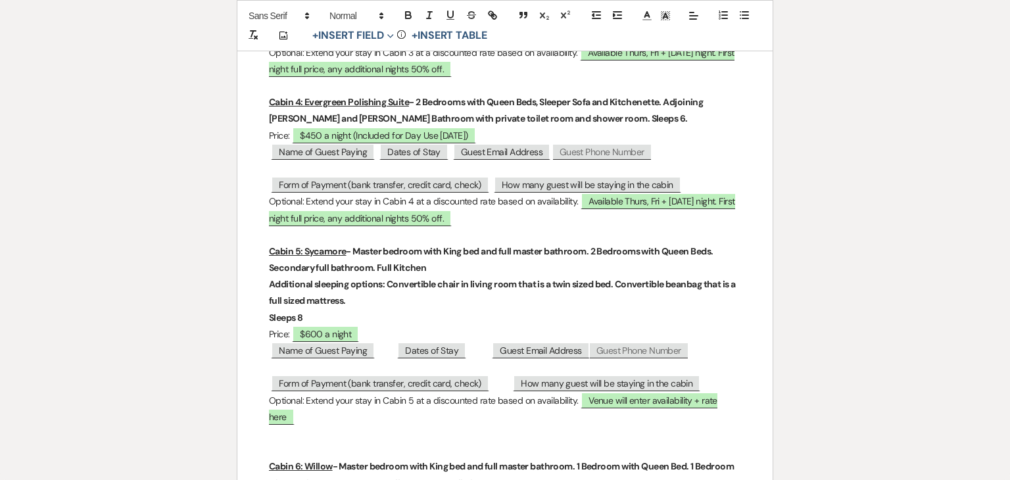
scroll to position [663, 0]
click at [617, 402] on span "Venue will enter availability + rate here" at bounding box center [493, 408] width 448 height 34
select select "owner"
select select "Name"
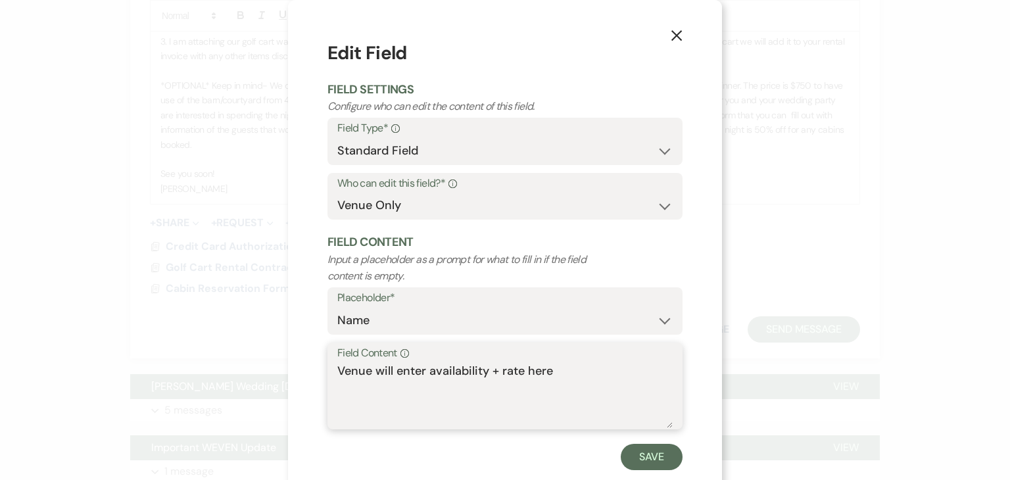
drag, startPoint x: 550, startPoint y: 370, endPoint x: 310, endPoint y: 364, distance: 240.1
click at [310, 364] on div "X Edit Field Field Settings Configure who can edit the content of this field. F…" at bounding box center [505, 255] width 434 height 510
click at [343, 373] on textarea "Field Content Info" at bounding box center [504, 395] width 335 height 66
paste textarea "Available Thurs, Fri + [DATE] night. First night full price, any additional nig…"
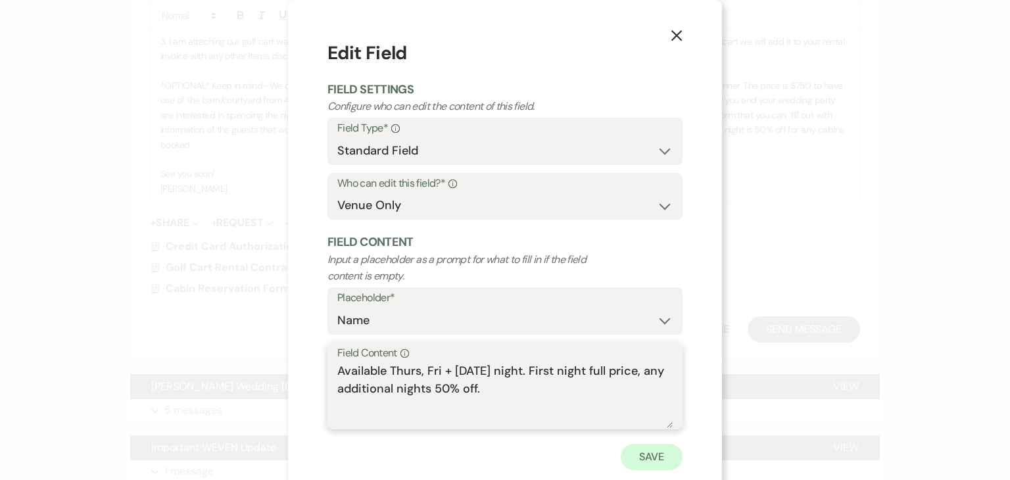
type textarea "Available Thurs, Fri + [DATE] night. First night full price, any additional nig…"
click at [639, 448] on button "Save" at bounding box center [652, 457] width 62 height 26
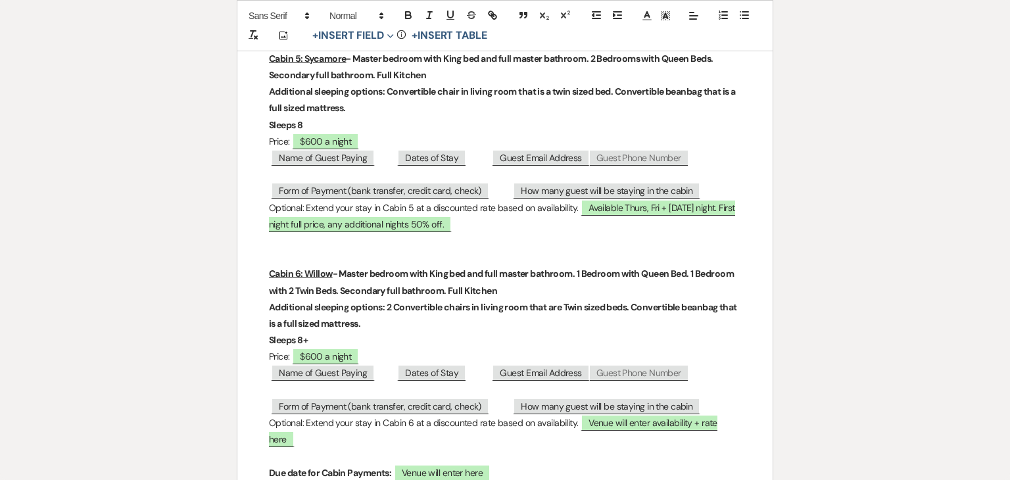
scroll to position [860, 0]
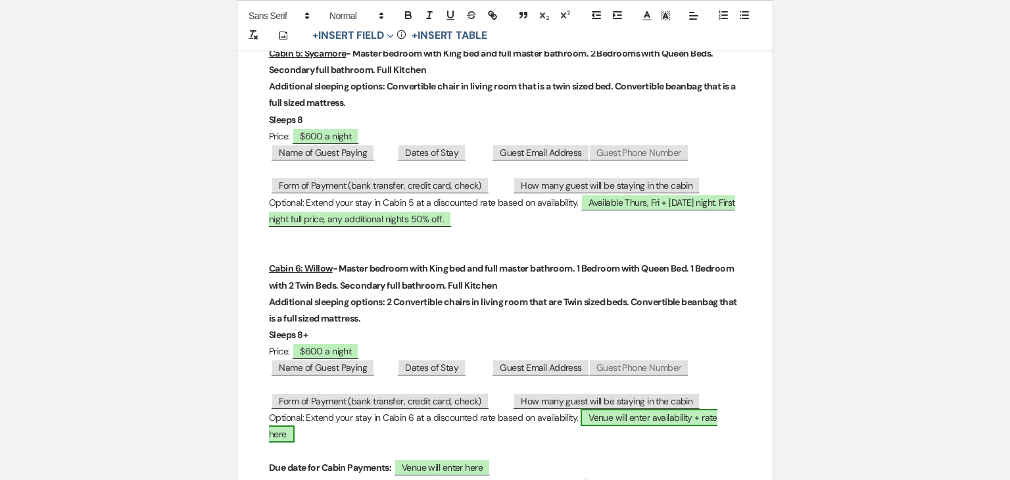
click at [630, 419] on span "Venue will enter availability + rate here" at bounding box center [493, 426] width 448 height 34
select select "owner"
select select "Name"
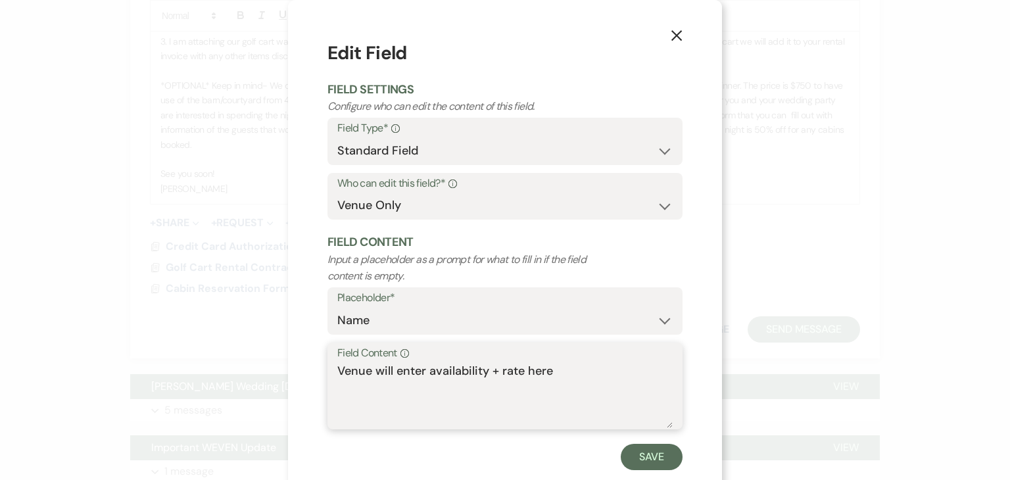
drag, startPoint x: 568, startPoint y: 370, endPoint x: 213, endPoint y: 405, distance: 356.8
click at [213, 405] on div "X Edit Field Field Settings Configure who can edit the content of this field. F…" at bounding box center [505, 240] width 1010 height 480
paste textarea "Available Thurs, Fri + [DATE] night. First night full price, any additional nig…"
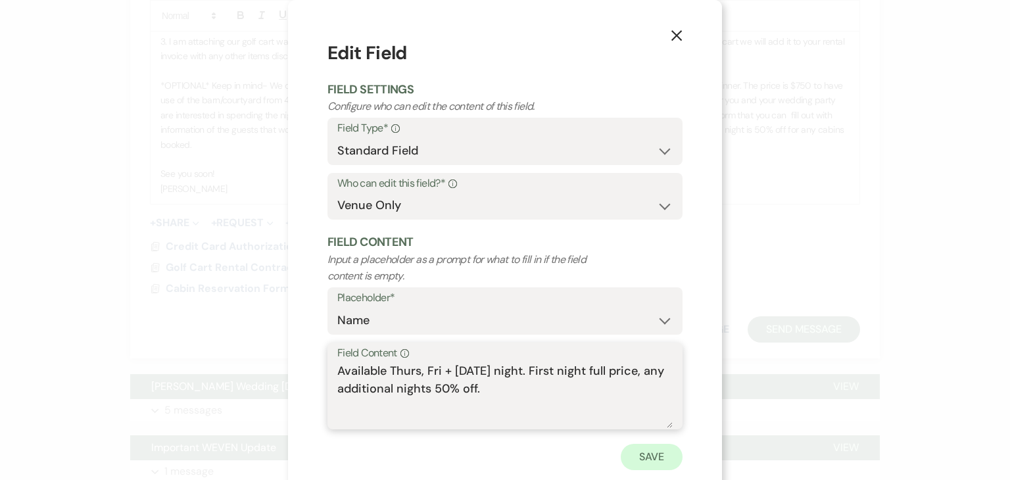
type textarea "Available Thurs, Fri + [DATE] night. First night full price, any additional nig…"
click at [644, 450] on button "Save" at bounding box center [652, 457] width 62 height 26
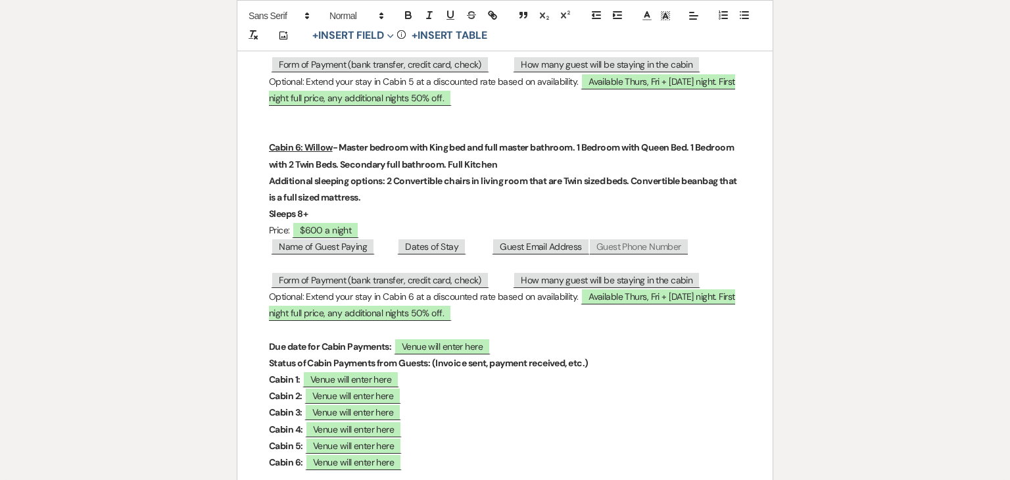
scroll to position [1005, 0]
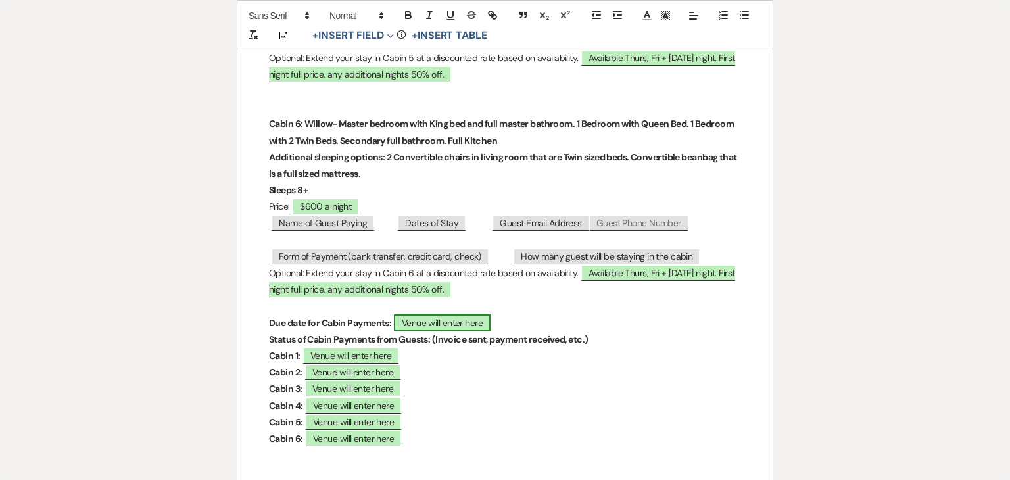
click at [466, 324] on span "Venue will enter here" at bounding box center [442, 322] width 97 height 17
select select "owner"
select select "Name"
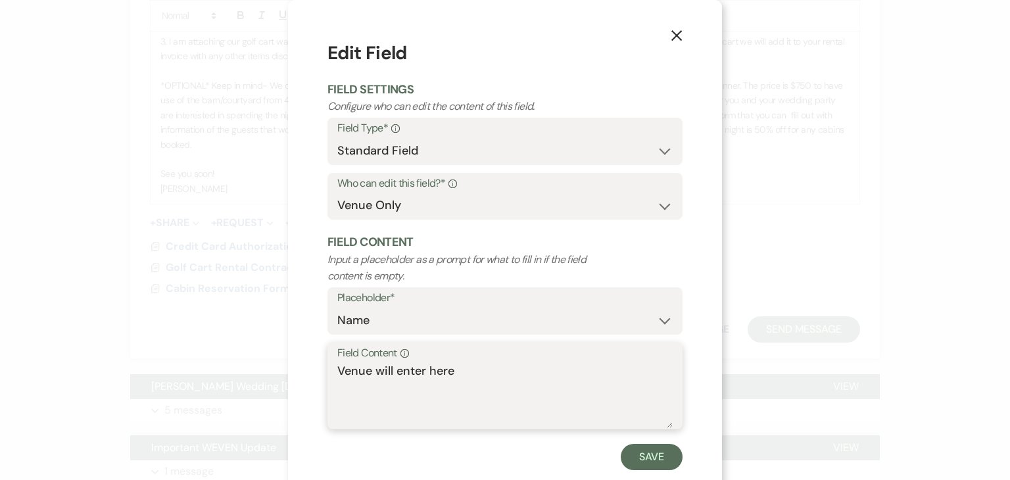
drag, startPoint x: 473, startPoint y: 372, endPoint x: 281, endPoint y: 356, distance: 192.0
click at [281, 356] on div "X Edit Field Field Settings Configure who can edit the content of this field. F…" at bounding box center [505, 240] width 1010 height 480
click at [360, 374] on textarea "Octoer 24th" at bounding box center [504, 395] width 335 height 66
type textarea "[DATE]"
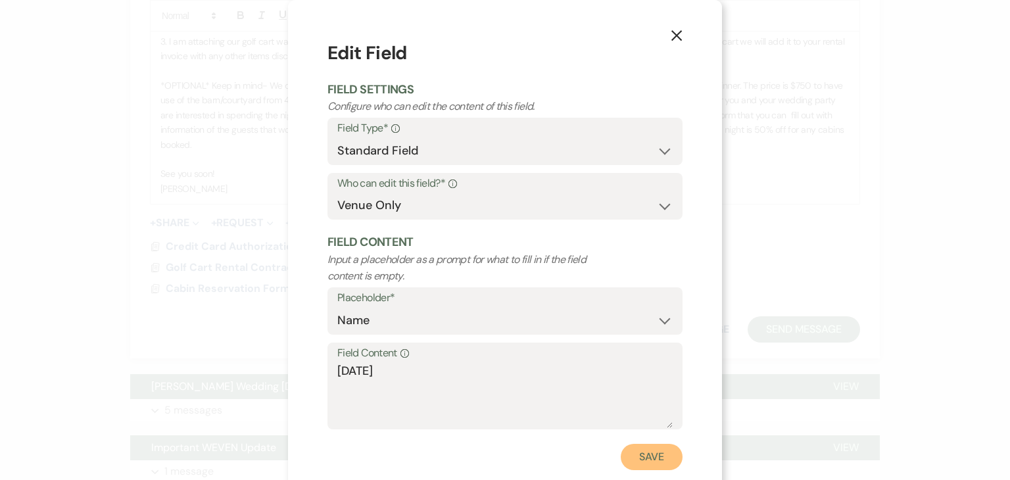
click at [656, 453] on button "Save" at bounding box center [652, 457] width 62 height 26
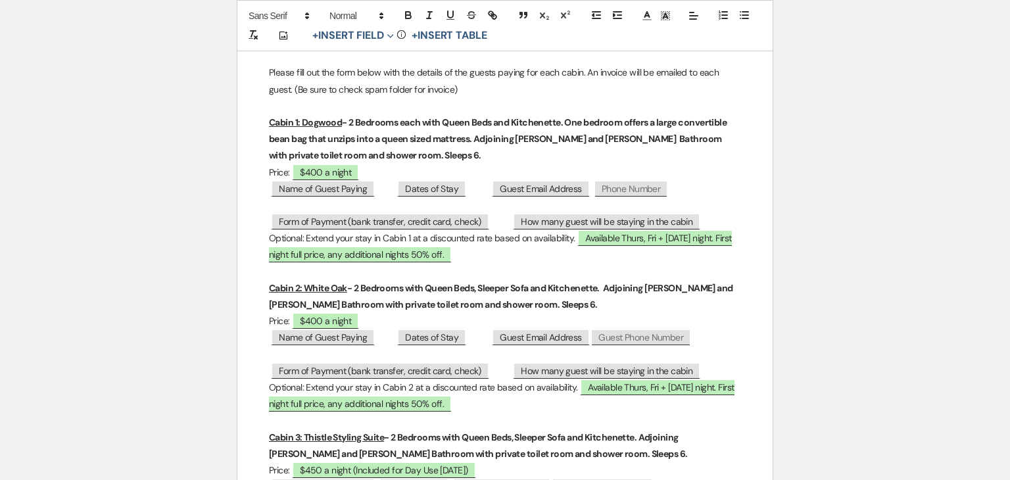
scroll to position [179, 0]
click at [371, 223] on span "Form of Payment (bank transfer, credit card, check)" at bounding box center [380, 220] width 218 height 17
select select "Name"
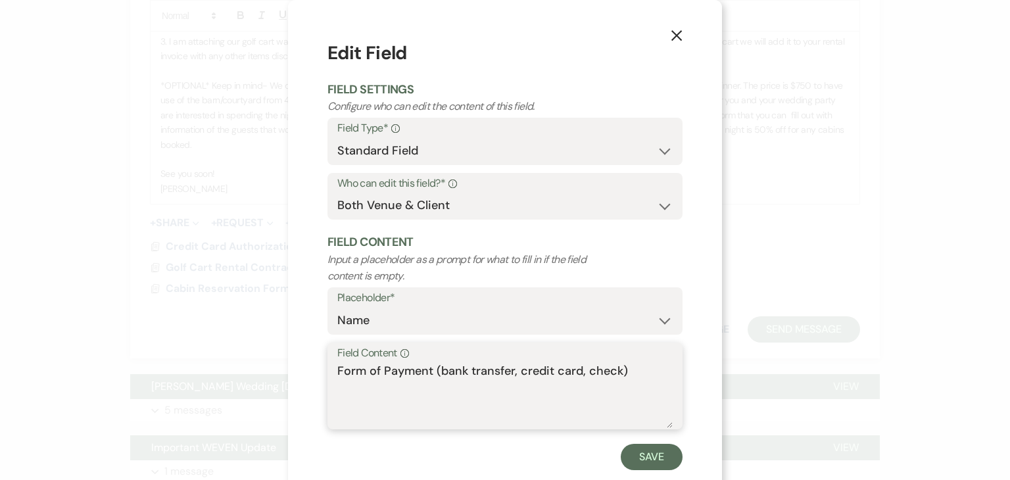
click at [510, 374] on textarea "Form of Payment (bank transfer, credit card, check)" at bounding box center [504, 395] width 335 height 66
click at [506, 372] on textarea "Form of Payment (bank transfer, credit card, check)" at bounding box center [504, 395] width 335 height 66
click at [509, 374] on textarea "Form of Payment (bank transfer, credit card, check)" at bounding box center [504, 395] width 335 height 66
click at [615, 372] on textarea "Form of Payment (bank transfer $5 fee, credit card, check)" at bounding box center [504, 395] width 335 height 66
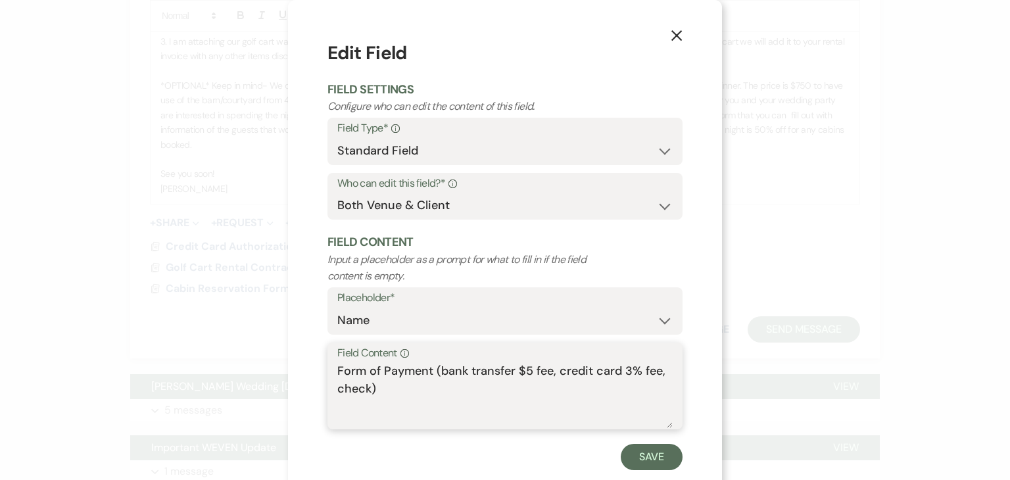
drag, startPoint x: 389, startPoint y: 386, endPoint x: 308, endPoint y: 359, distance: 85.3
click at [308, 359] on div "X Edit Field Field Settings Configure who can edit the content of this field. F…" at bounding box center [505, 255] width 434 height 510
type textarea "Form of Payment (bank transfer $5 fee, credit card 3% fee, check)"
click at [644, 452] on button "Save" at bounding box center [652, 457] width 62 height 26
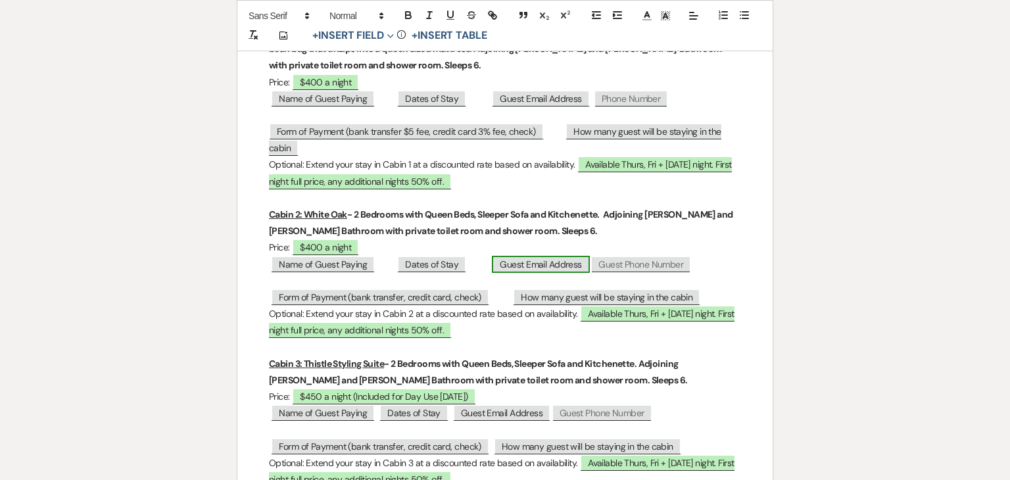
scroll to position [268, 0]
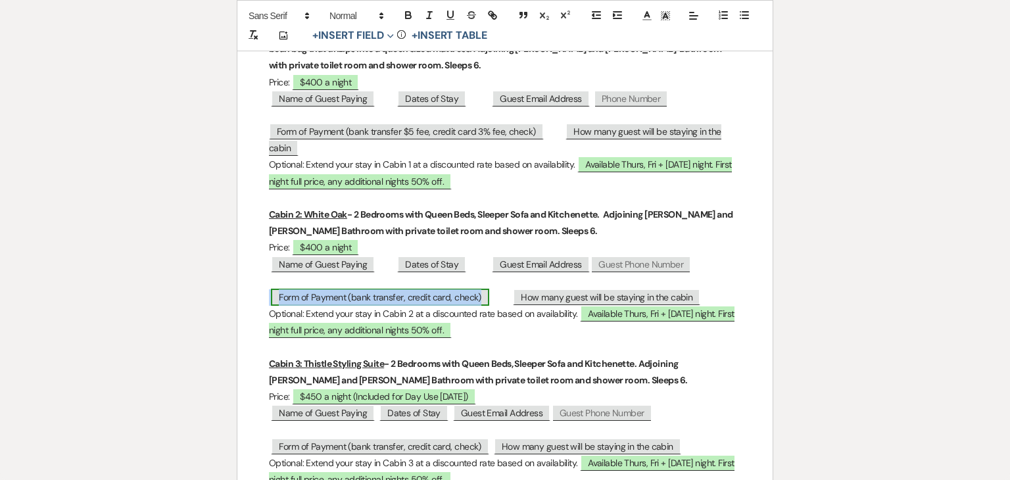
click at [452, 296] on span "Form of Payment (bank transfer, credit card, check)" at bounding box center [380, 297] width 218 height 17
select select "Name"
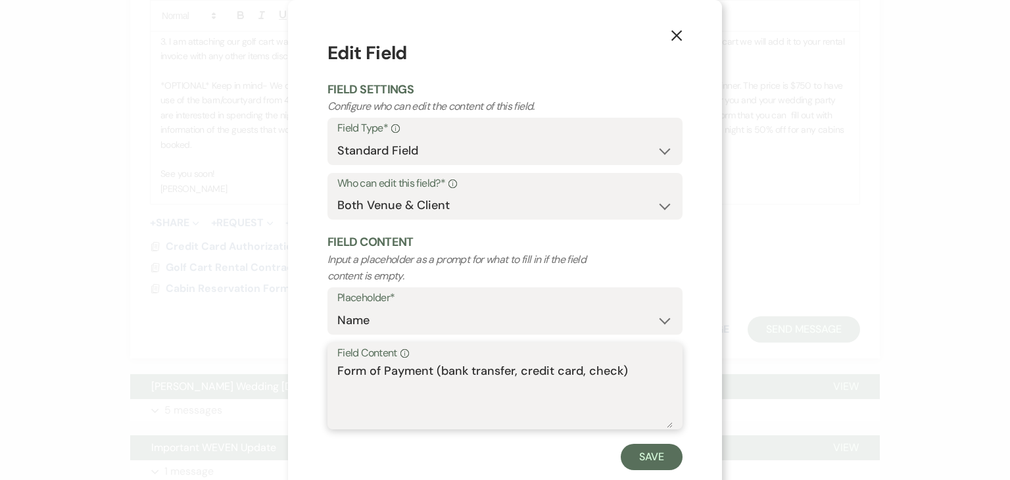
drag, startPoint x: 637, startPoint y: 371, endPoint x: 289, endPoint y: 354, distance: 348.3
click at [289, 354] on div "X Edit Field Field Settings Configure who can edit the content of this field. F…" at bounding box center [505, 255] width 434 height 510
click at [360, 379] on textarea "Field Content Info" at bounding box center [504, 395] width 335 height 66
paste textarea "Form of Payment (bank transfer $5 fee, credit card 3% fee, check)"
type textarea "Form of Payment (bank transfer $5 fee, credit card 3% fee, check)"
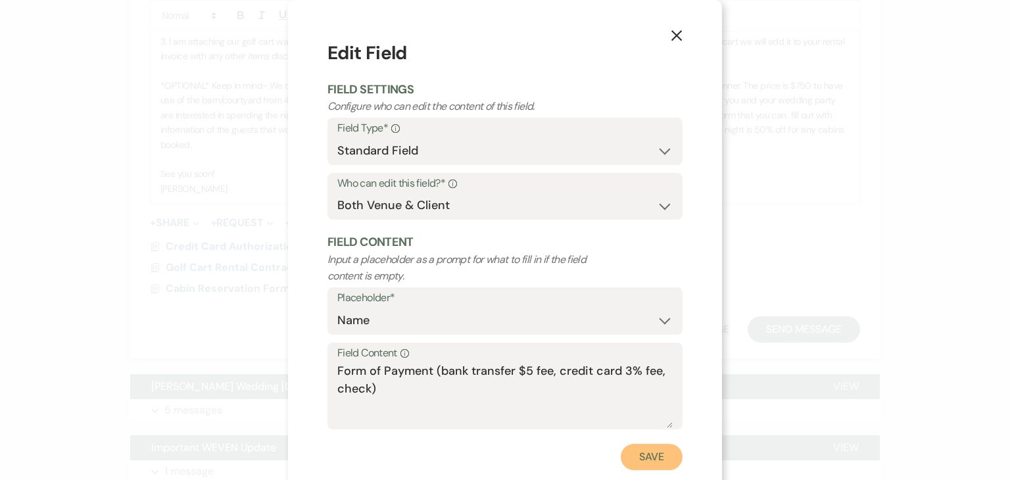
click at [658, 458] on button "Save" at bounding box center [652, 457] width 62 height 26
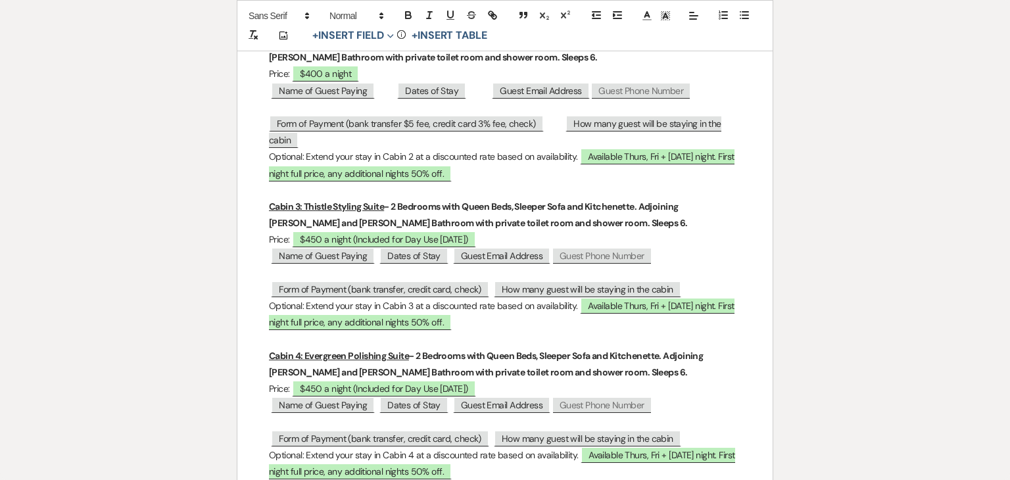
scroll to position [445, 0]
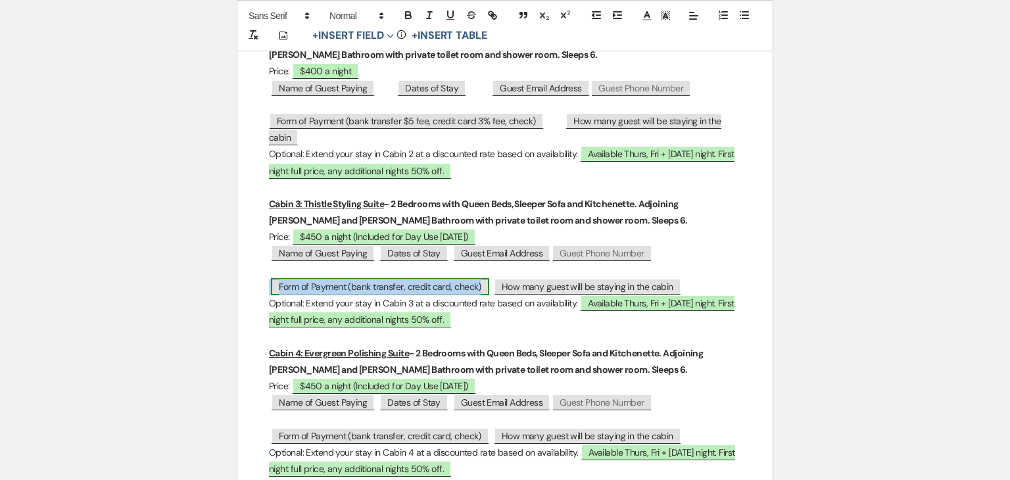
click at [413, 289] on span "Form of Payment (bank transfer, credit card, check)" at bounding box center [380, 286] width 218 height 17
select select "Name"
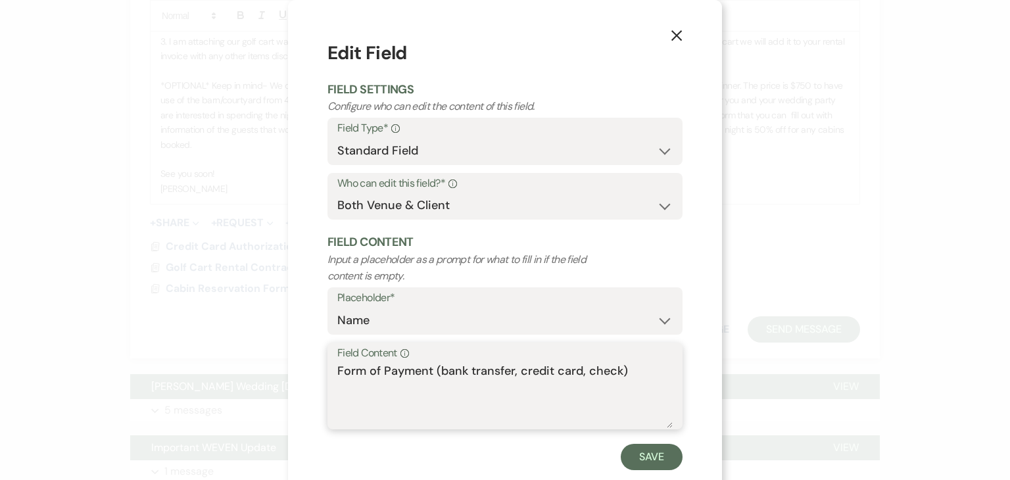
drag, startPoint x: 626, startPoint y: 378, endPoint x: 320, endPoint y: 377, distance: 306.4
click at [320, 377] on div "X Edit Field Field Settings Configure who can edit the content of this field. F…" at bounding box center [505, 255] width 434 height 510
click at [346, 379] on textarea "Field Content Info" at bounding box center [504, 395] width 335 height 66
paste textarea "Form of Payment (bank transfer $5 fee, credit card 3% fee, check)"
type textarea "Form of Payment (bank transfer $5 fee, credit card 3% fee, check)"
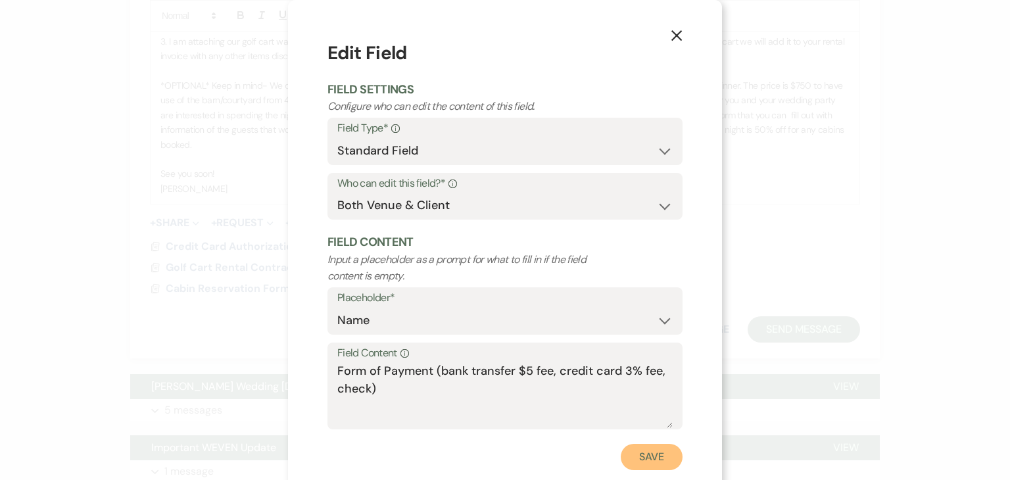
click at [637, 447] on button "Save" at bounding box center [652, 457] width 62 height 26
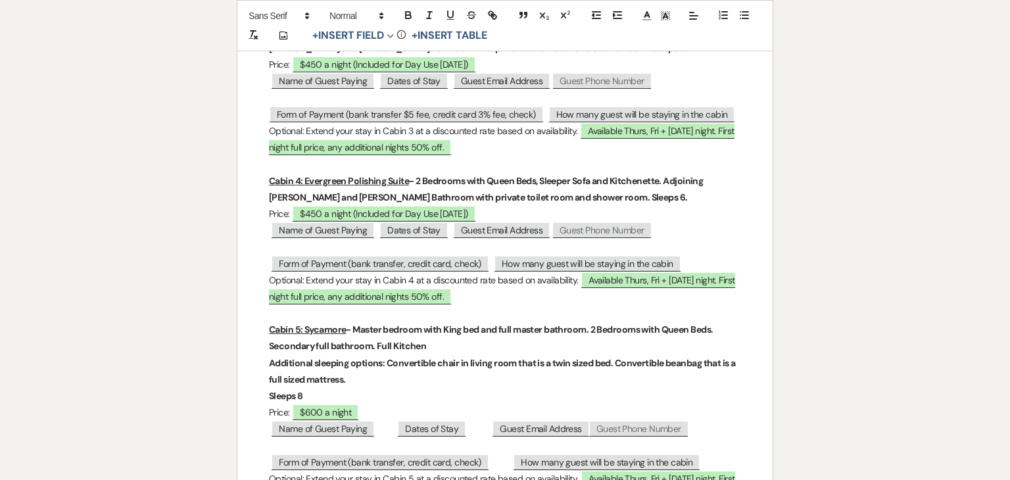
scroll to position [620, 0]
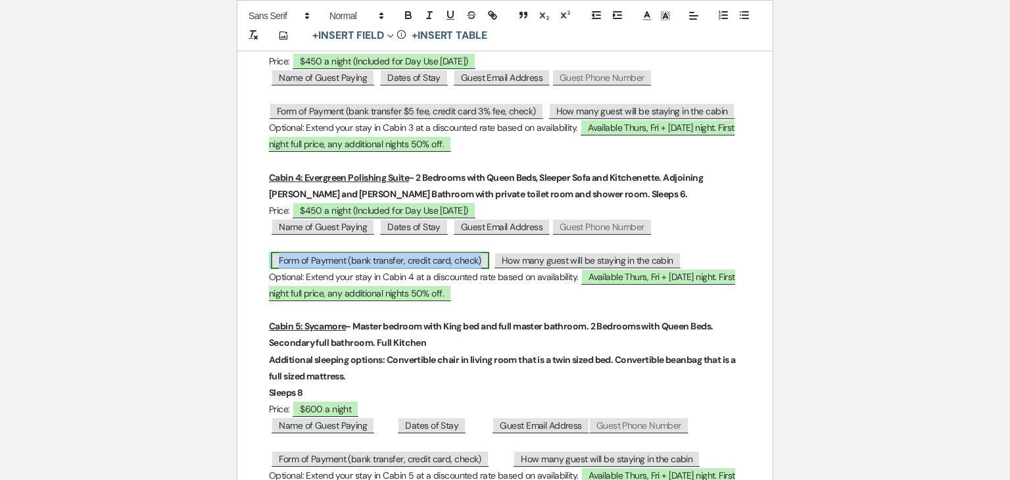
click at [426, 262] on span "Form of Payment (bank transfer, credit card, check)" at bounding box center [380, 260] width 218 height 17
select select "Name"
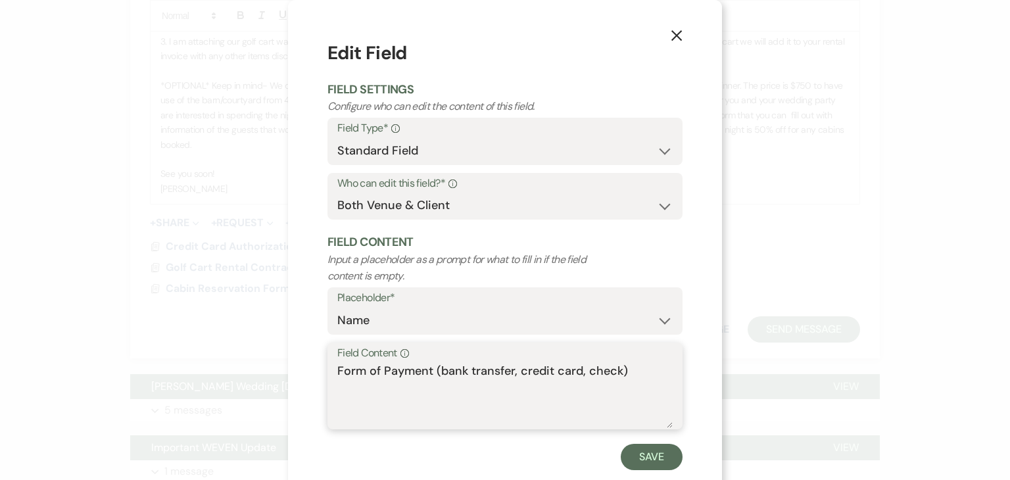
drag, startPoint x: 629, startPoint y: 374, endPoint x: 274, endPoint y: 381, distance: 355.2
click at [274, 381] on div "X Edit Field Field Settings Configure who can edit the content of this field. F…" at bounding box center [505, 240] width 1010 height 480
click at [347, 382] on textarea "Field Content Info" at bounding box center [504, 395] width 335 height 66
paste textarea "Form of Payment (bank transfer $5 fee, credit card 3% fee, check)"
type textarea "Form of Payment (bank transfer $5 fee, credit card 3% fee, check)"
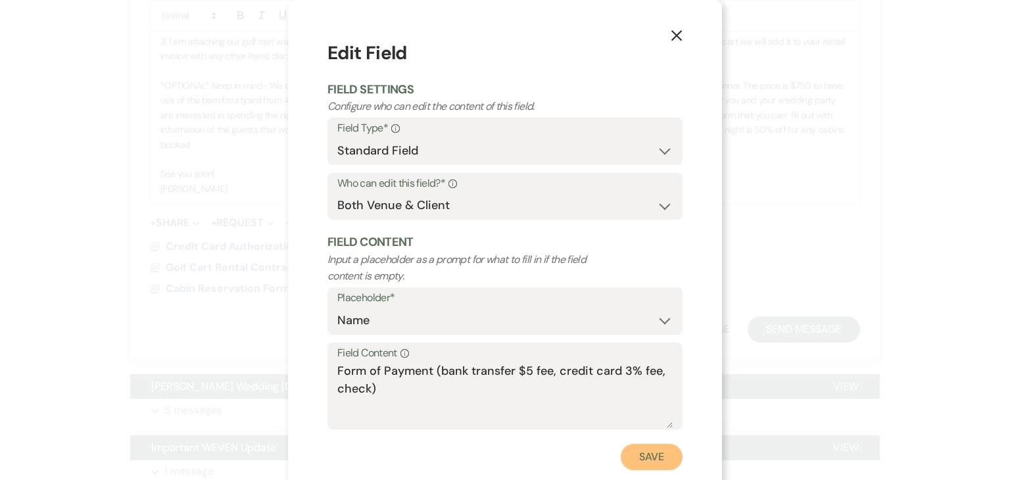
click at [638, 461] on button "Save" at bounding box center [652, 457] width 62 height 26
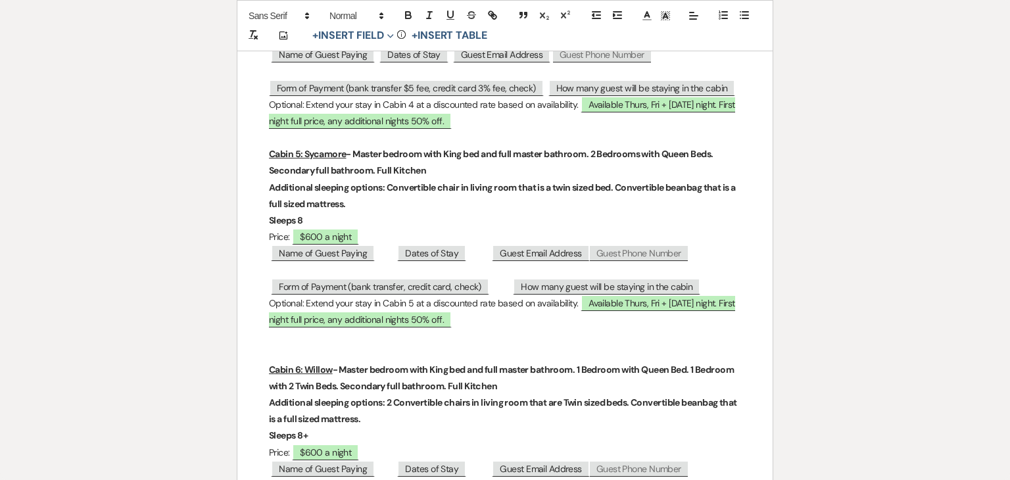
scroll to position [797, 0]
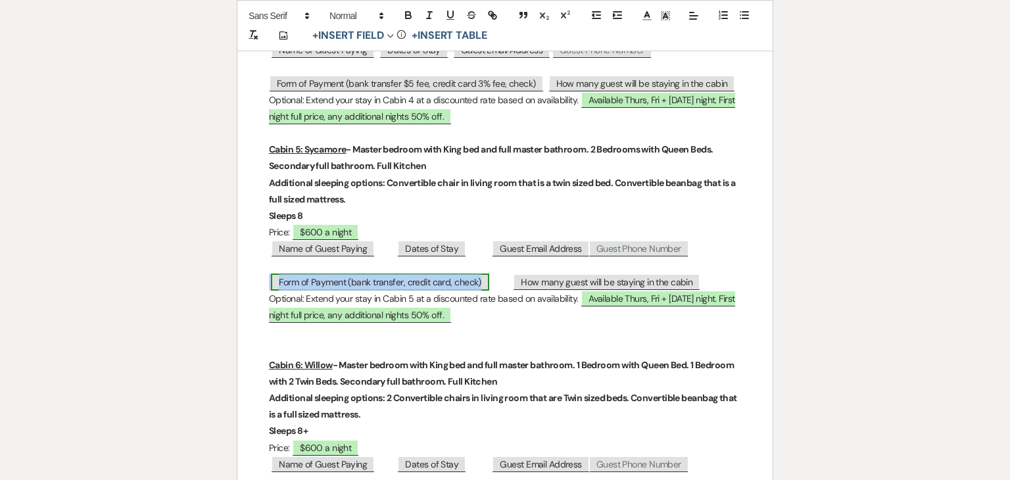
click at [410, 277] on span "Form of Payment (bank transfer, credit card, check)" at bounding box center [380, 282] width 218 height 17
select select "Name"
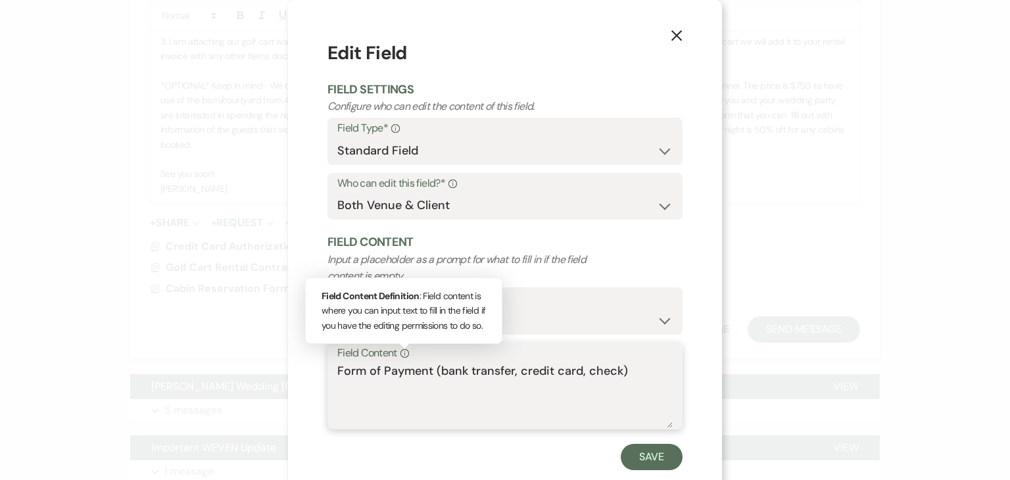
drag, startPoint x: 629, startPoint y: 374, endPoint x: 225, endPoint y: 362, distance: 403.9
click at [225, 362] on div "X Edit Field Field Settings Configure who can edit the content of this field. F…" at bounding box center [505, 240] width 1010 height 480
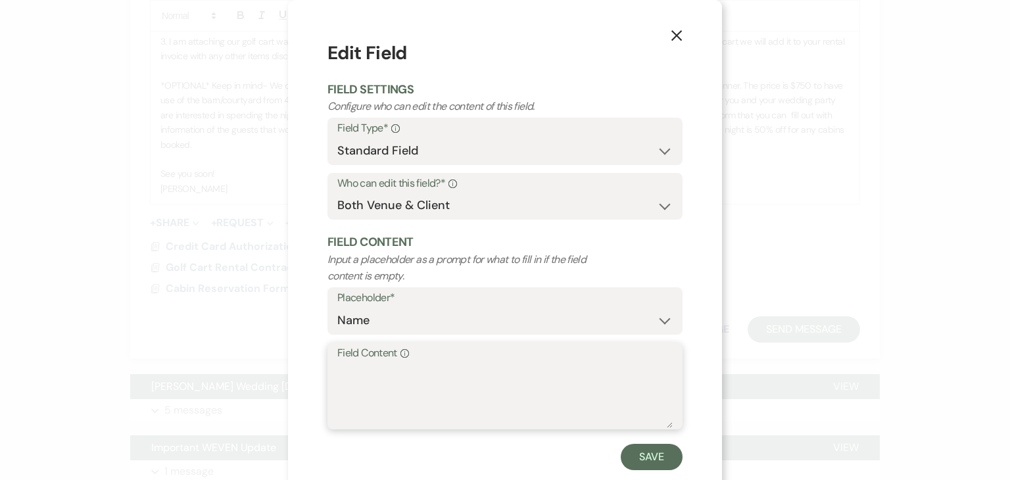
paste textarea "Form of Payment (bank transfer $5 fee, credit card 3% fee, check)"
type textarea "Form of Payment (bank transfer $5 fee, credit card 3% fee, check)"
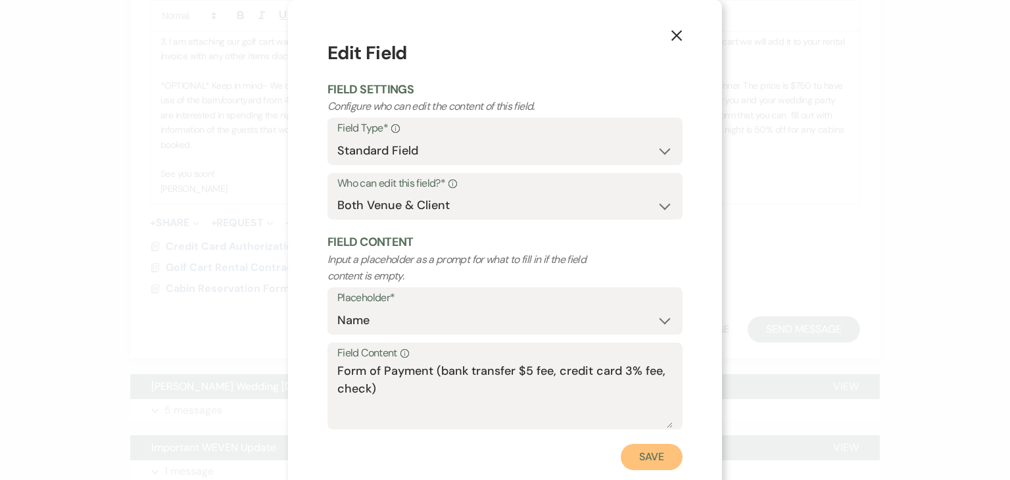
click at [648, 453] on button "Save" at bounding box center [652, 457] width 62 height 26
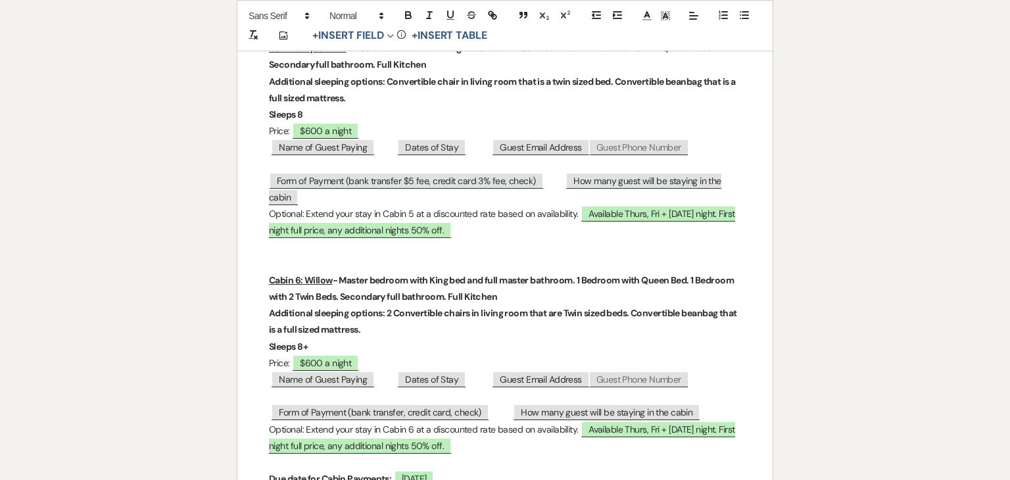
scroll to position [923, 0]
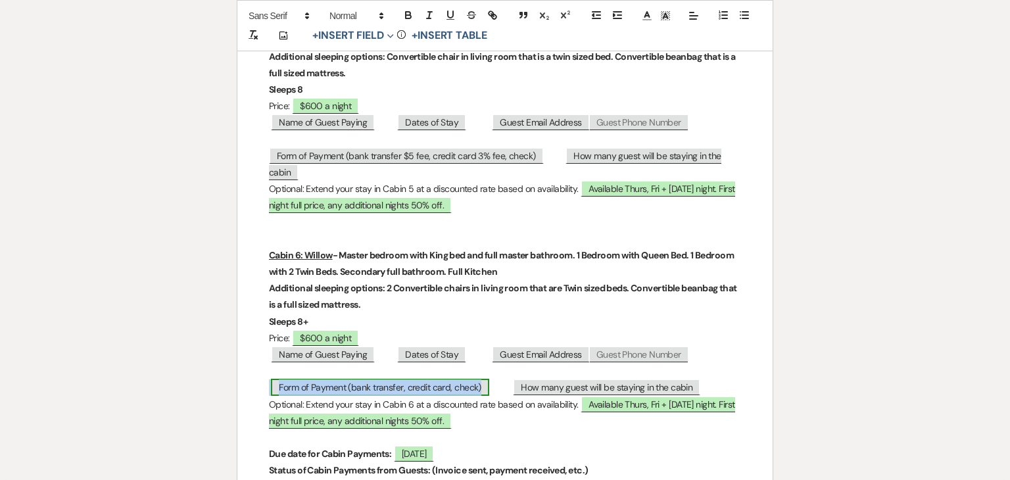
click at [434, 389] on span "Form of Payment (bank transfer, credit card, check)" at bounding box center [380, 387] width 218 height 17
select select "Name"
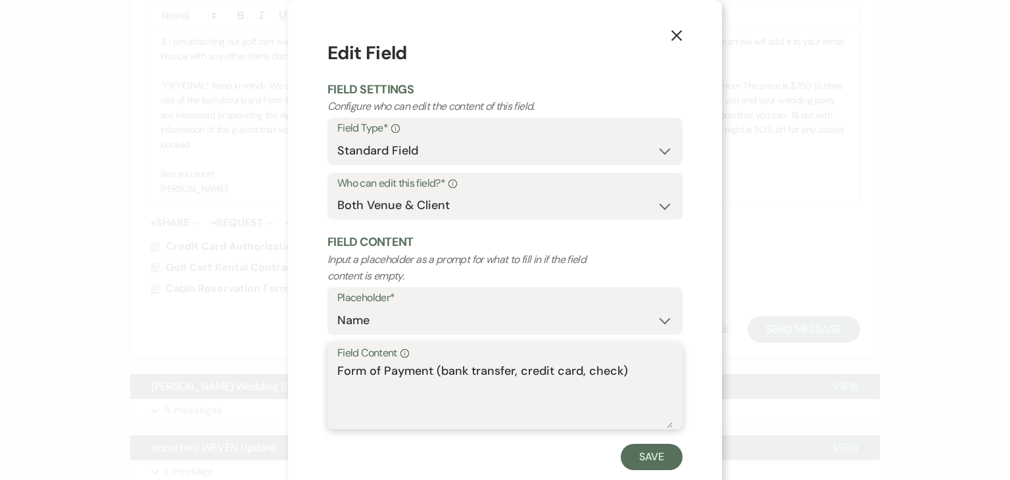
drag, startPoint x: 631, startPoint y: 369, endPoint x: 316, endPoint y: 360, distance: 315.8
click at [316, 360] on div "X Edit Field Field Settings Configure who can edit the content of this field. F…" at bounding box center [505, 255] width 434 height 510
click at [358, 370] on textarea "Field Content Info" at bounding box center [504, 395] width 335 height 66
paste textarea "Form of Payment (bank transfer $5 fee, credit card 3% fee, check)"
type textarea "Form of Payment (bank transfer $5 fee, credit card 3% fee, check)"
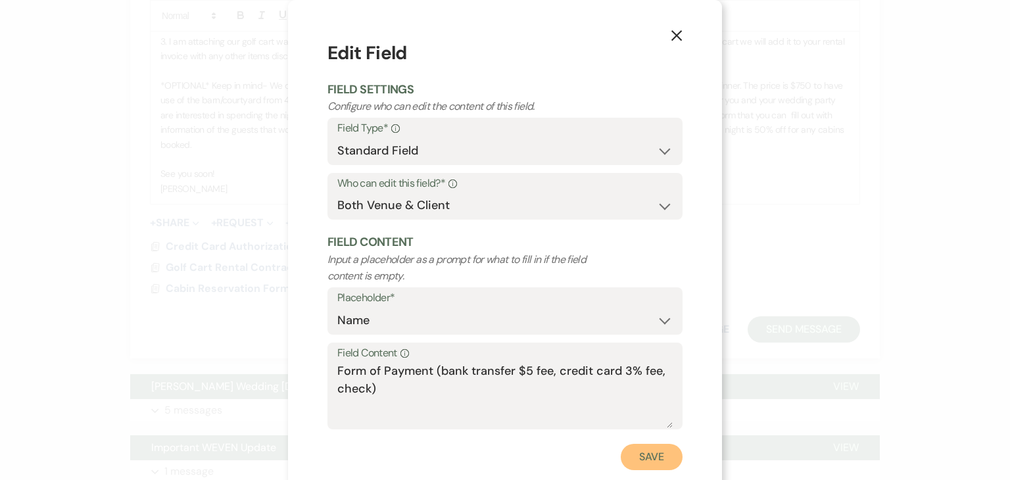
click at [636, 455] on button "Save" at bounding box center [652, 457] width 62 height 26
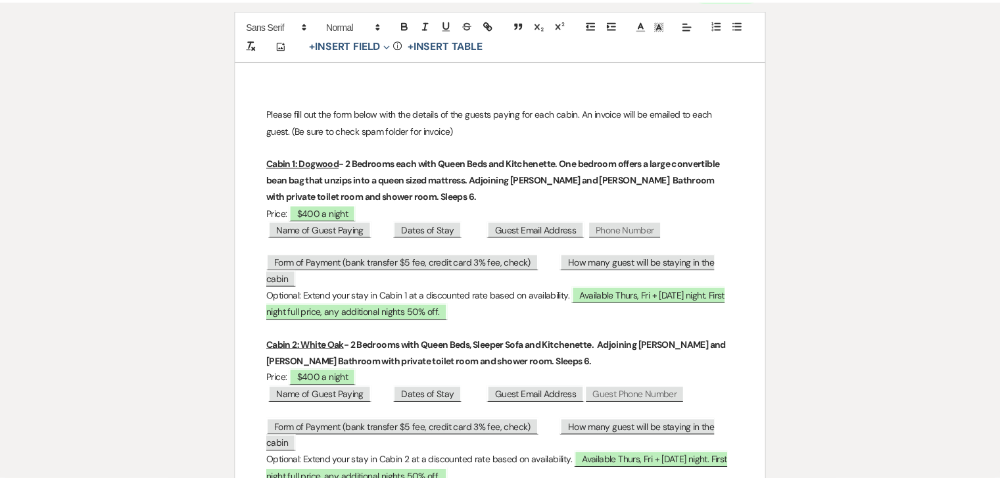
scroll to position [0, 0]
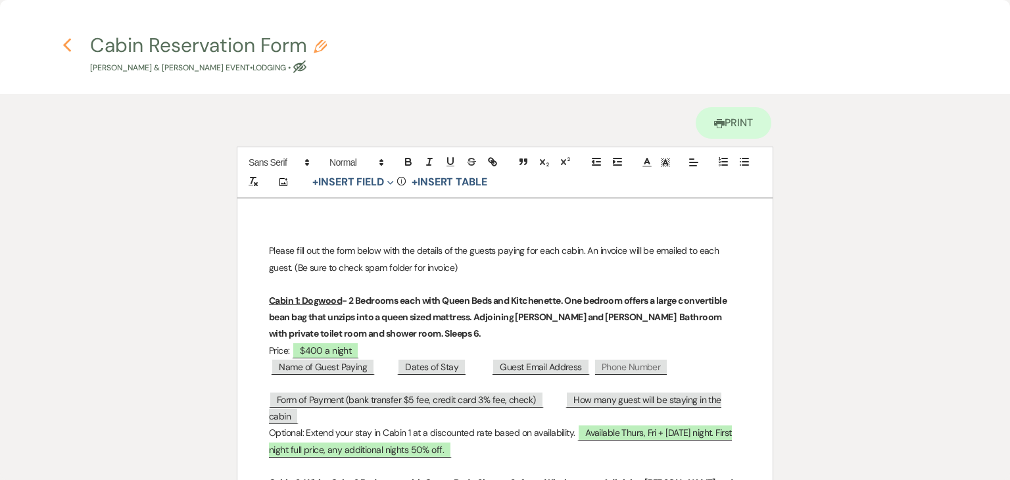
click at [66, 43] on use "button" at bounding box center [67, 45] width 9 height 14
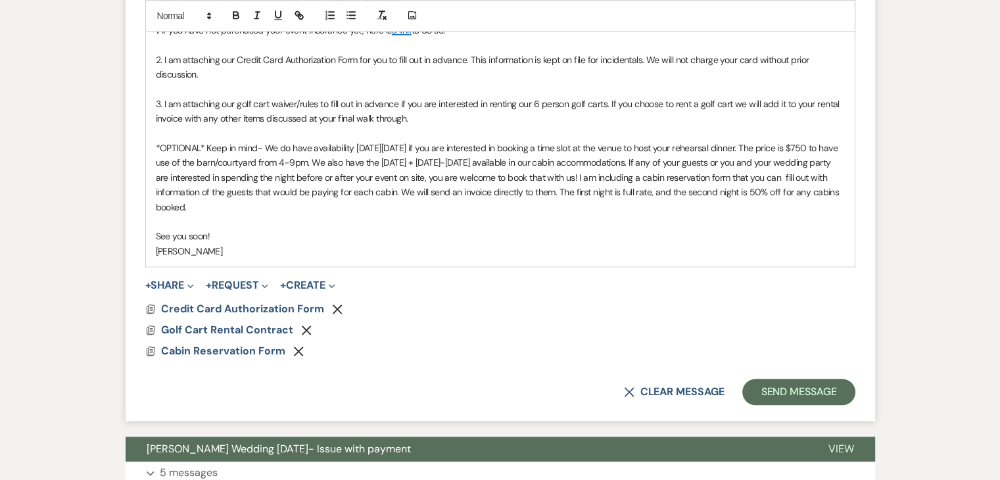
scroll to position [1404, 0]
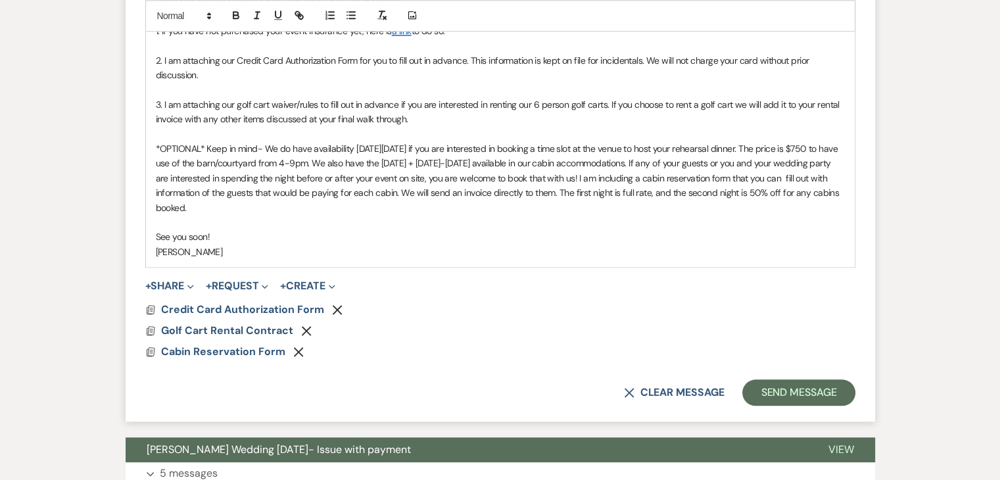
click at [221, 239] on p "See you soon!" at bounding box center [500, 237] width 689 height 14
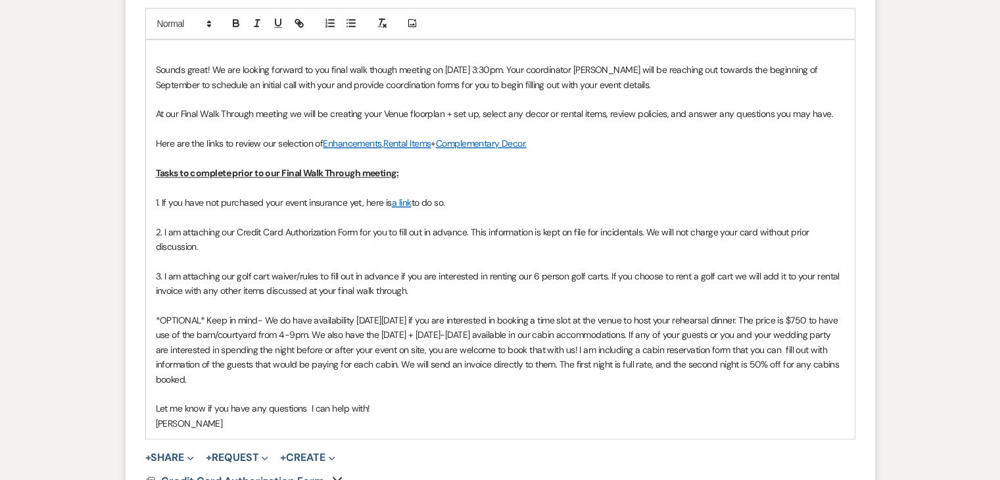
scroll to position [1231, 0]
click at [157, 141] on span "Here are the links to review our selection of" at bounding box center [240, 145] width 168 height 12
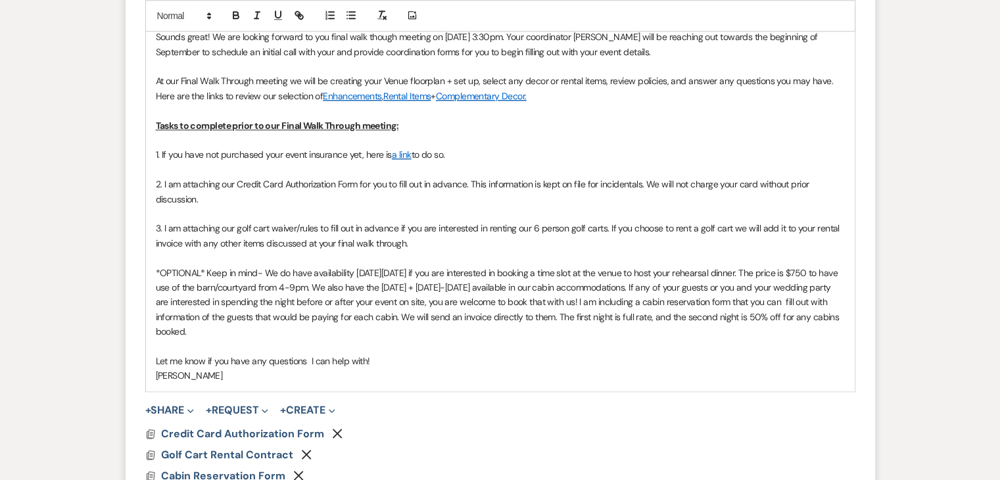
scroll to position [1264, 0]
click at [518, 230] on span "3. I am attaching our golf cart waiver/rules to fill out in advance if you are …" at bounding box center [499, 237] width 687 height 26
click at [602, 292] on span "*OPTIONAL* Keep in mind- We do have availability [DATE][DATE] if you are intere…" at bounding box center [499, 303] width 686 height 71
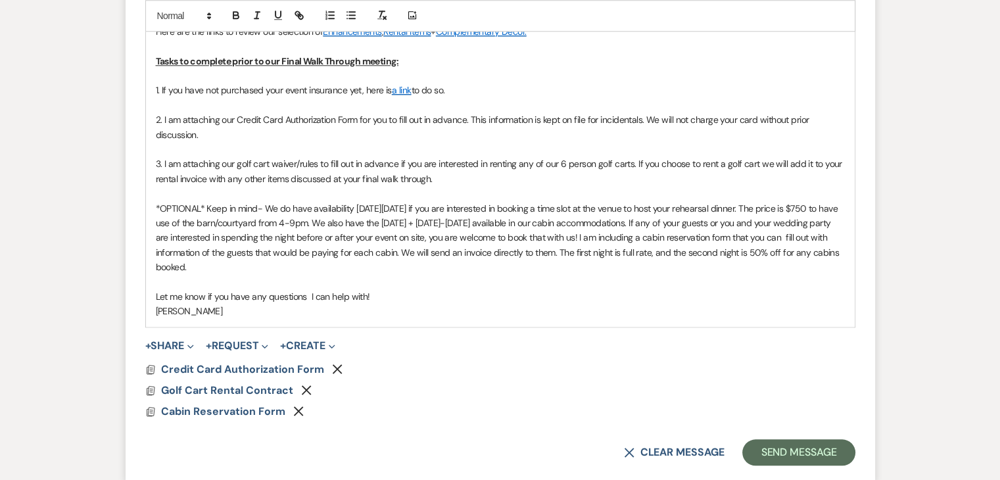
scroll to position [1331, 0]
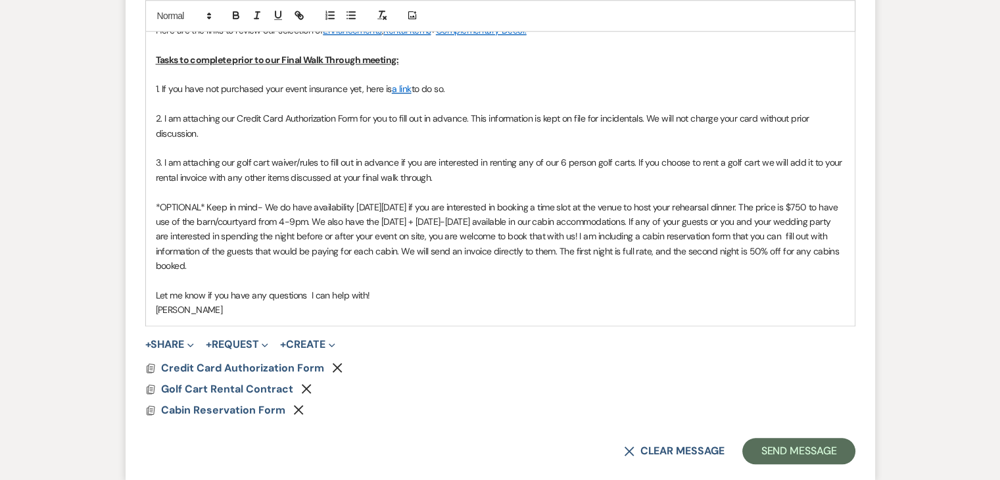
click at [602, 292] on p "Let me know if you have any questions I can help with!" at bounding box center [500, 295] width 689 height 14
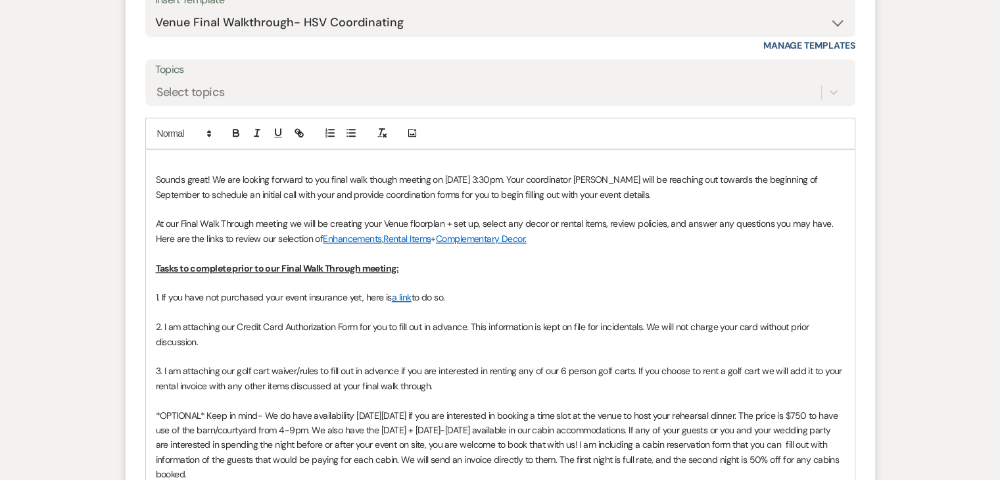
scroll to position [1120, 0]
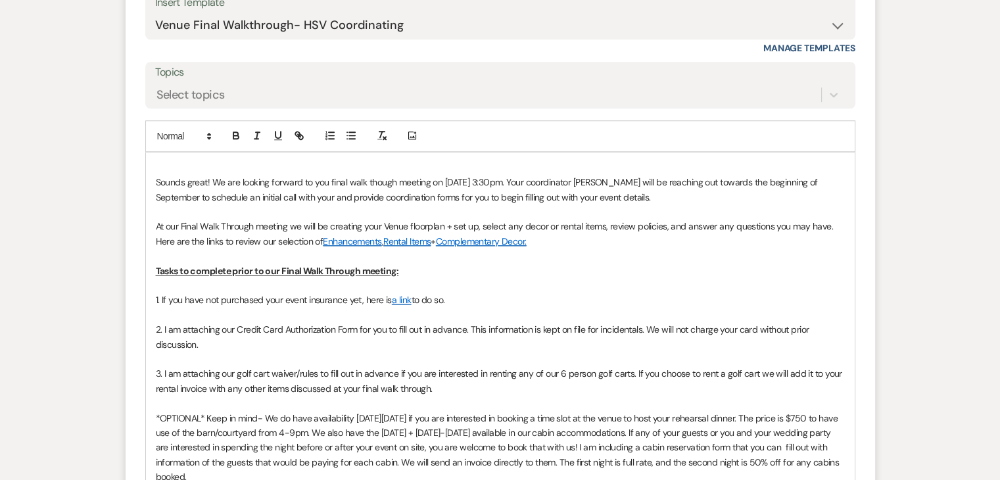
click at [156, 181] on span "Sounds great! We are looking forward to you final walk though meeting on [DATE]…" at bounding box center [488, 189] width 665 height 26
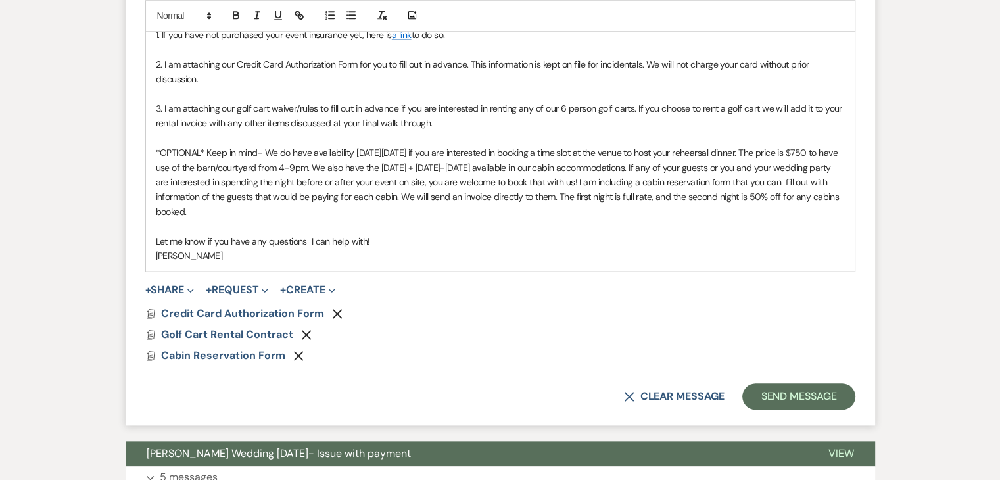
scroll to position [1370, 0]
click at [826, 390] on button "Send Message" at bounding box center [798, 396] width 112 height 26
